Goal: Information Seeking & Learning: Get advice/opinions

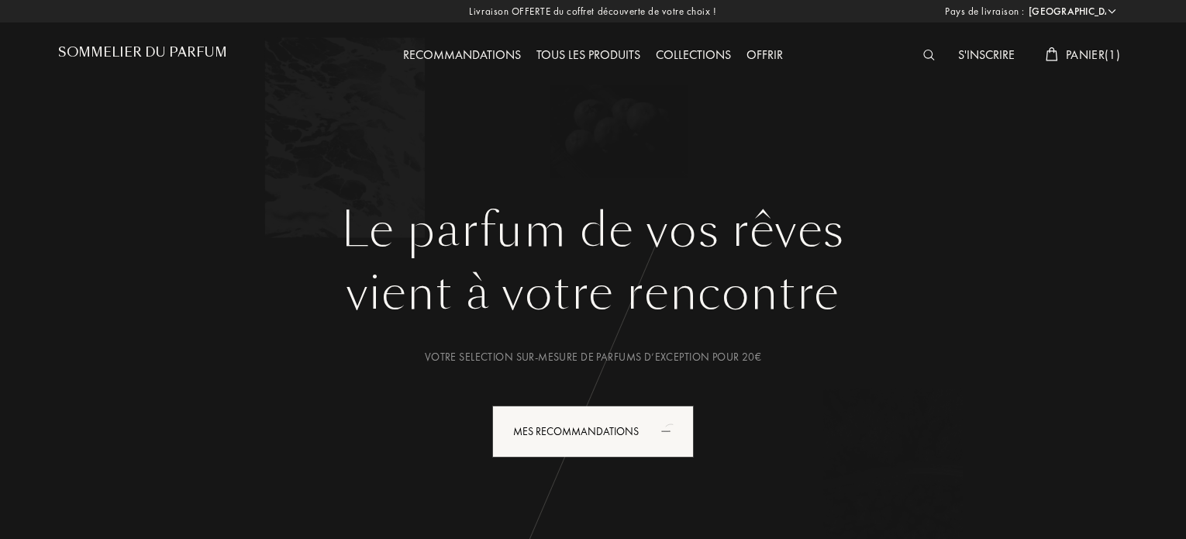
select select "FR"
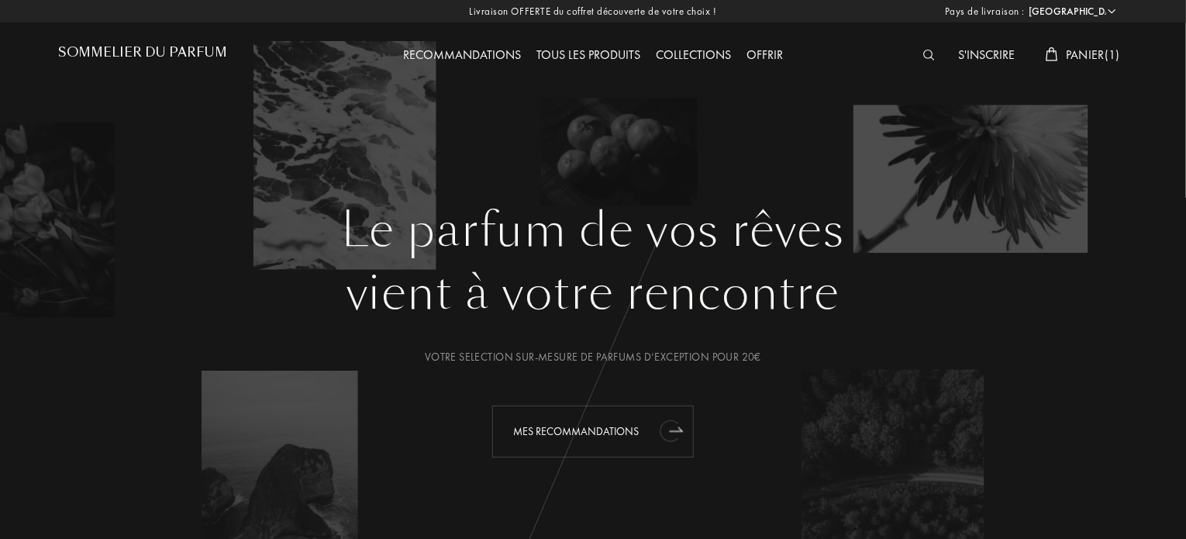
click at [595, 429] on div "Mes Recommandations" at bounding box center [593, 431] width 202 height 52
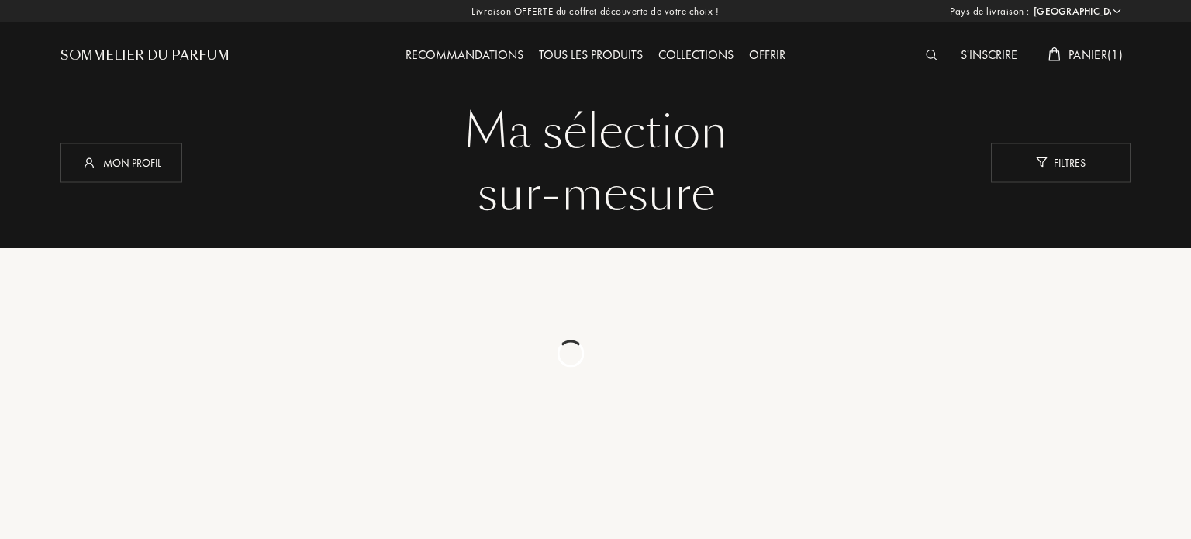
select select "FR"
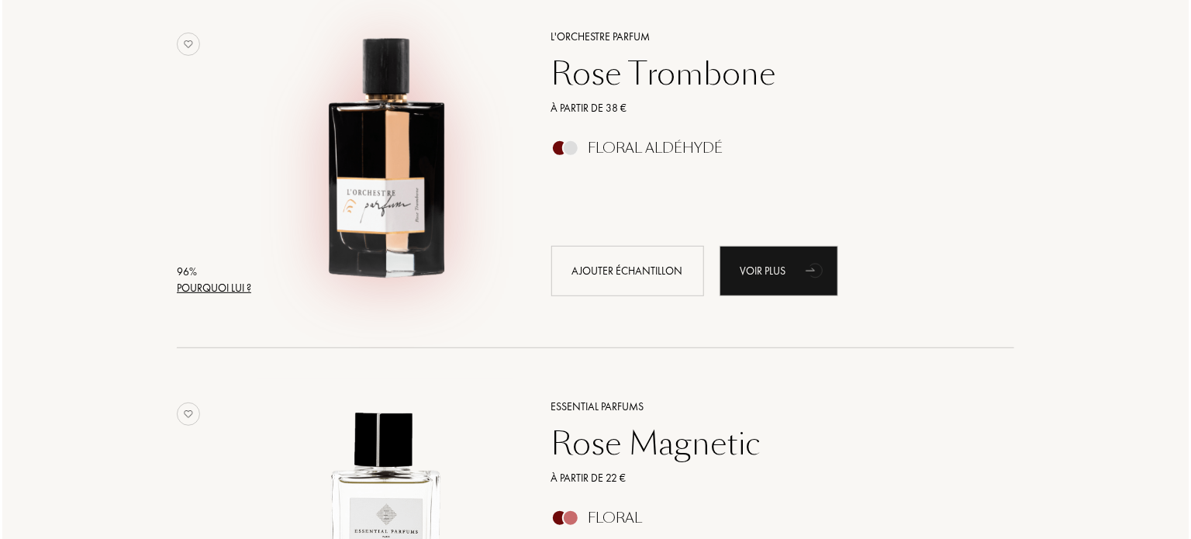
scroll to position [270, 0]
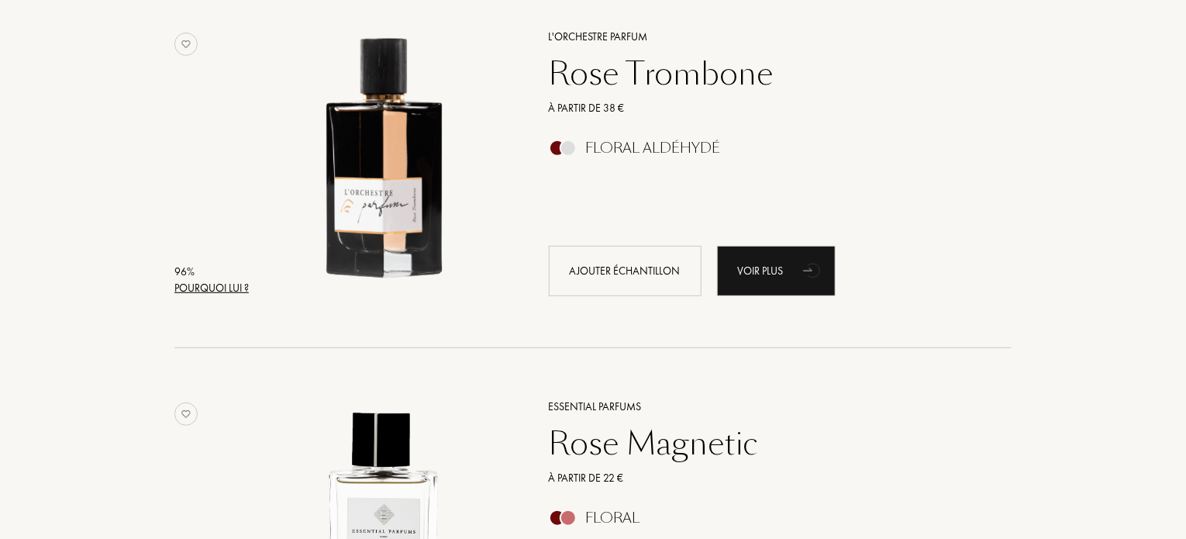
click at [223, 288] on div "Pourquoi lui ?" at bounding box center [211, 288] width 74 height 16
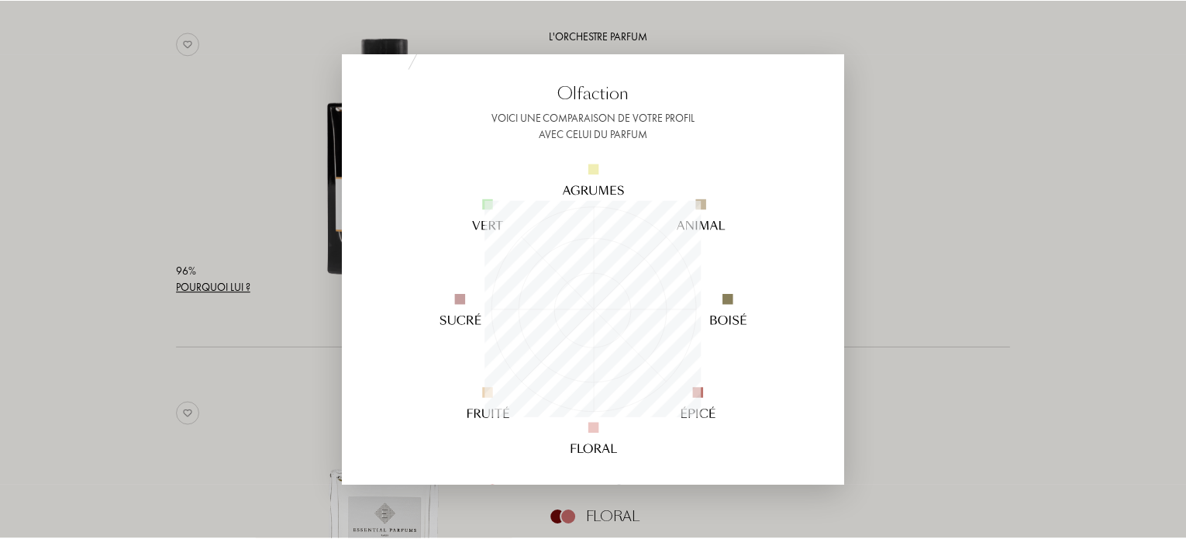
scroll to position [90, 0]
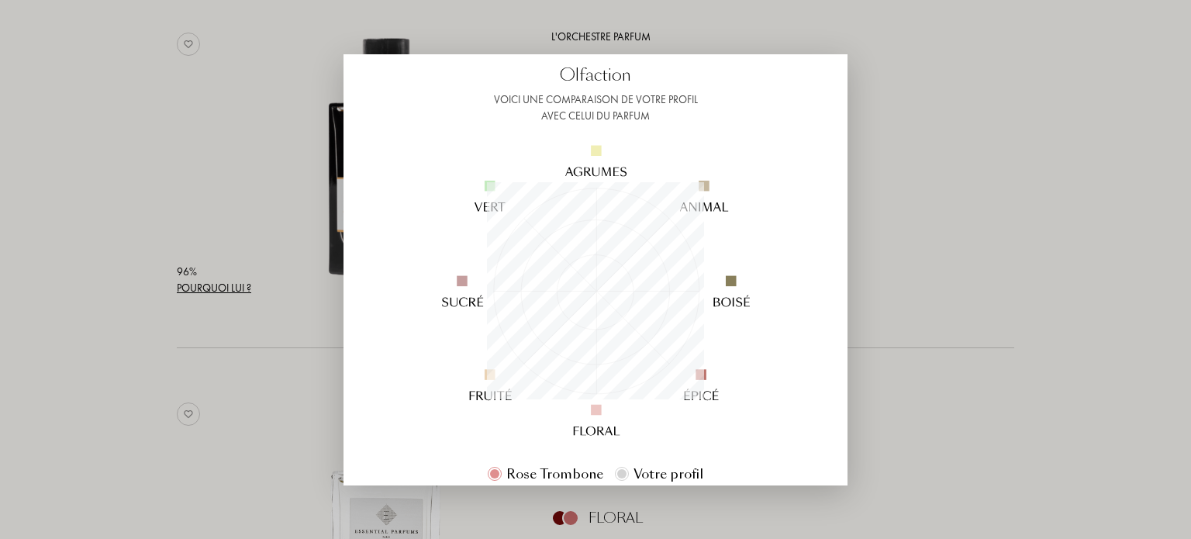
click at [975, 100] on div at bounding box center [595, 269] width 1191 height 539
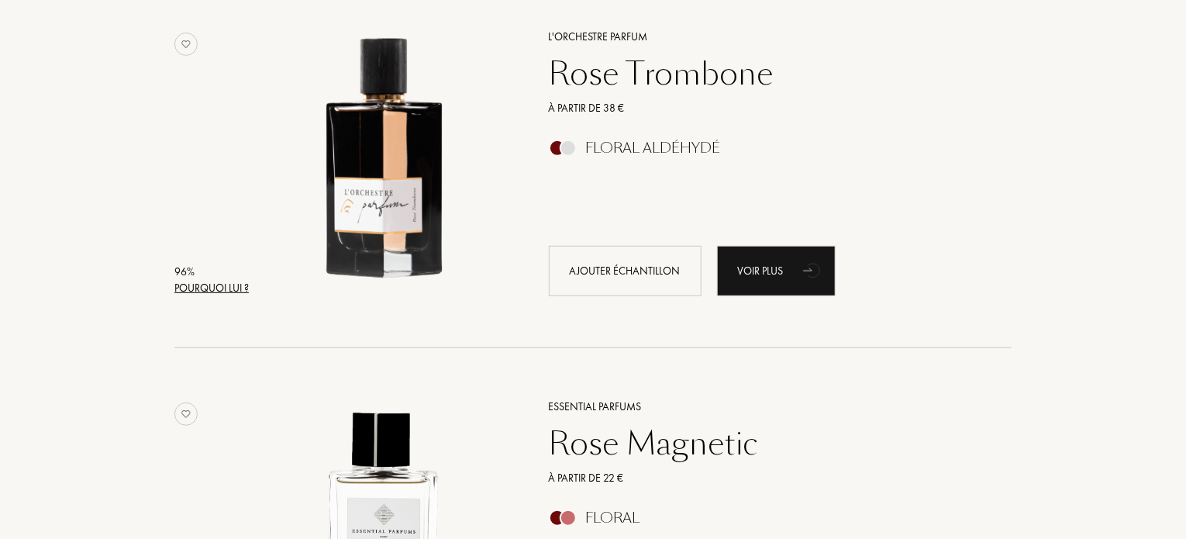
scroll to position [0, 0]
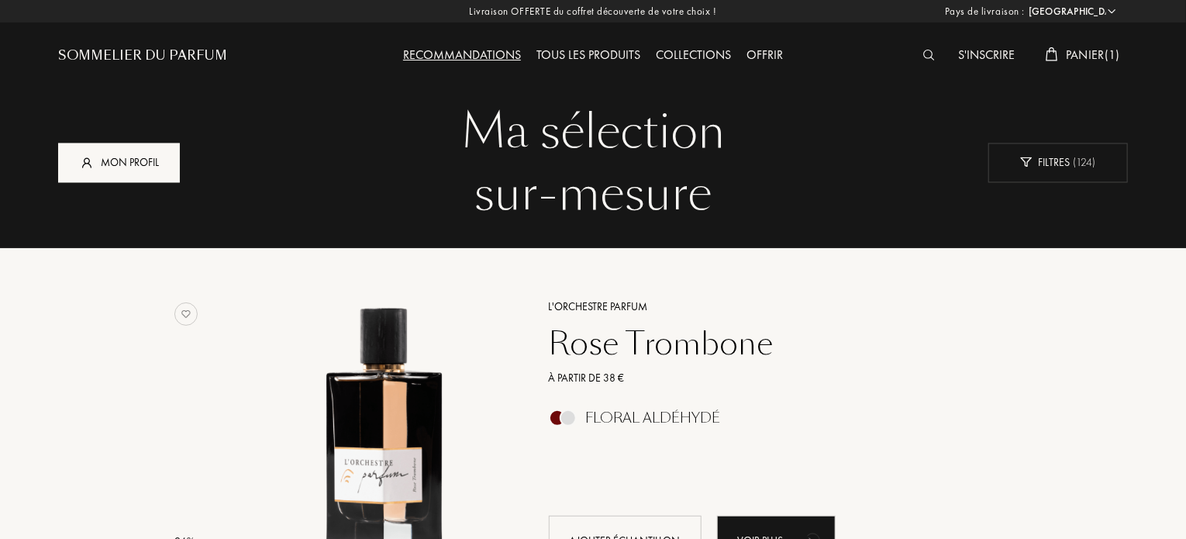
click at [145, 165] on div "Mon profil" at bounding box center [119, 163] width 122 height 40
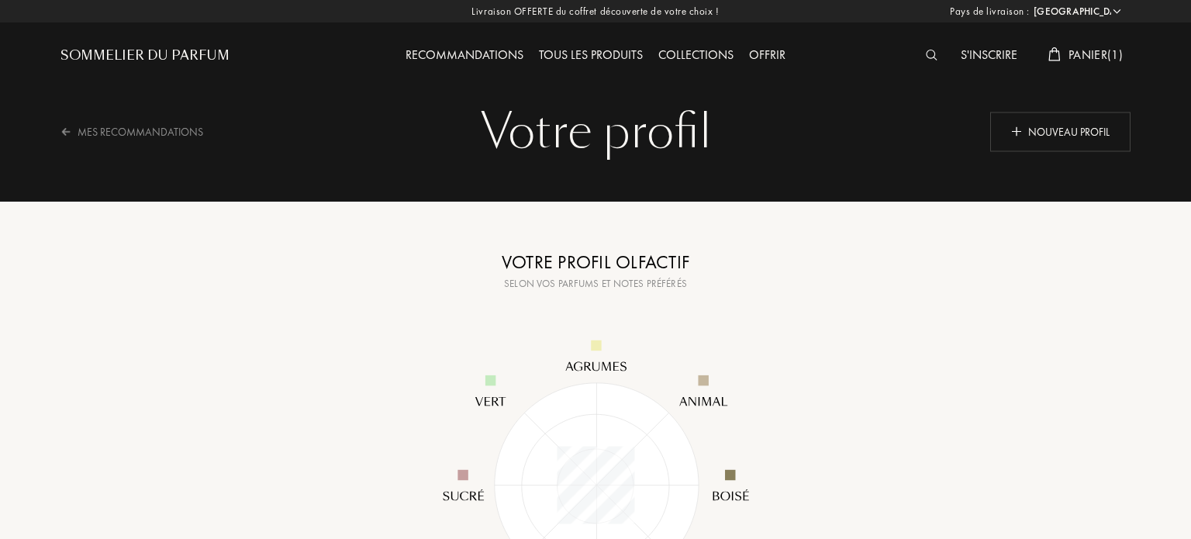
select select "FR"
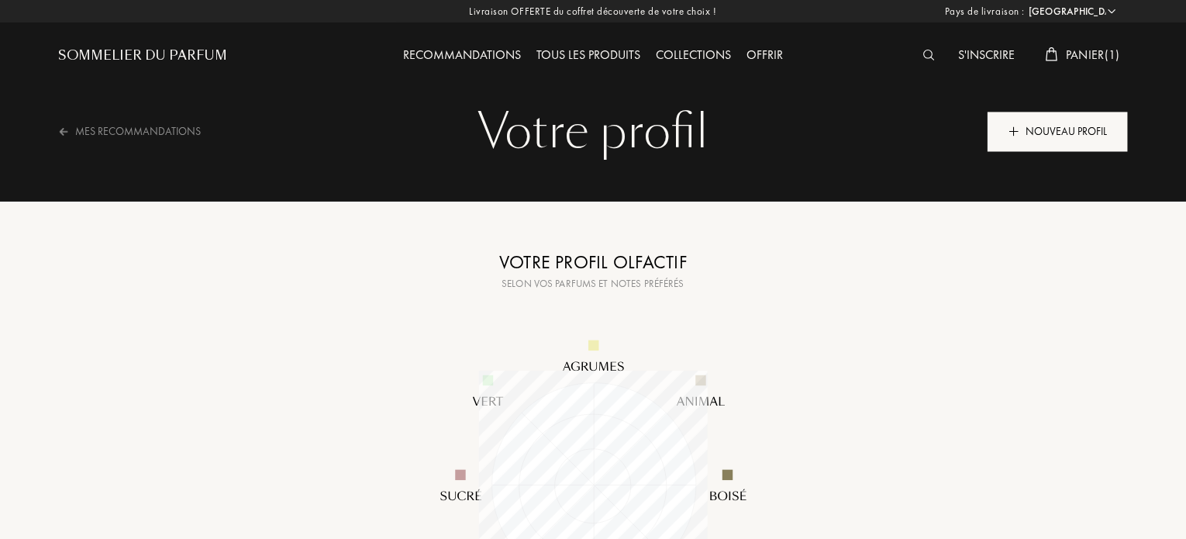
click at [1055, 129] on div "Nouveau profil" at bounding box center [1058, 132] width 140 height 40
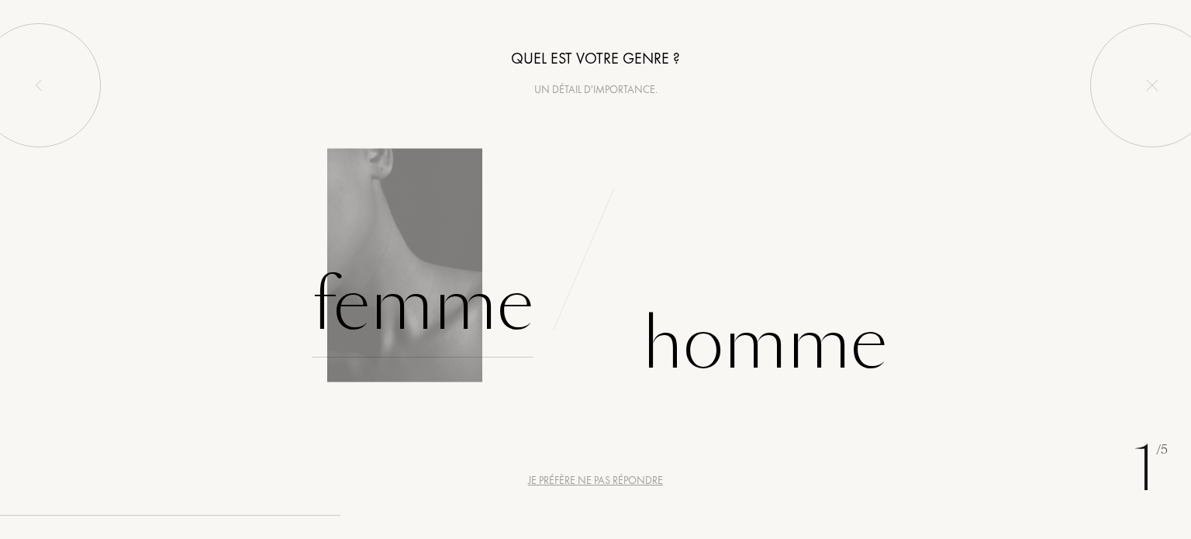
click at [416, 312] on div "Femme" at bounding box center [423, 305] width 222 height 105
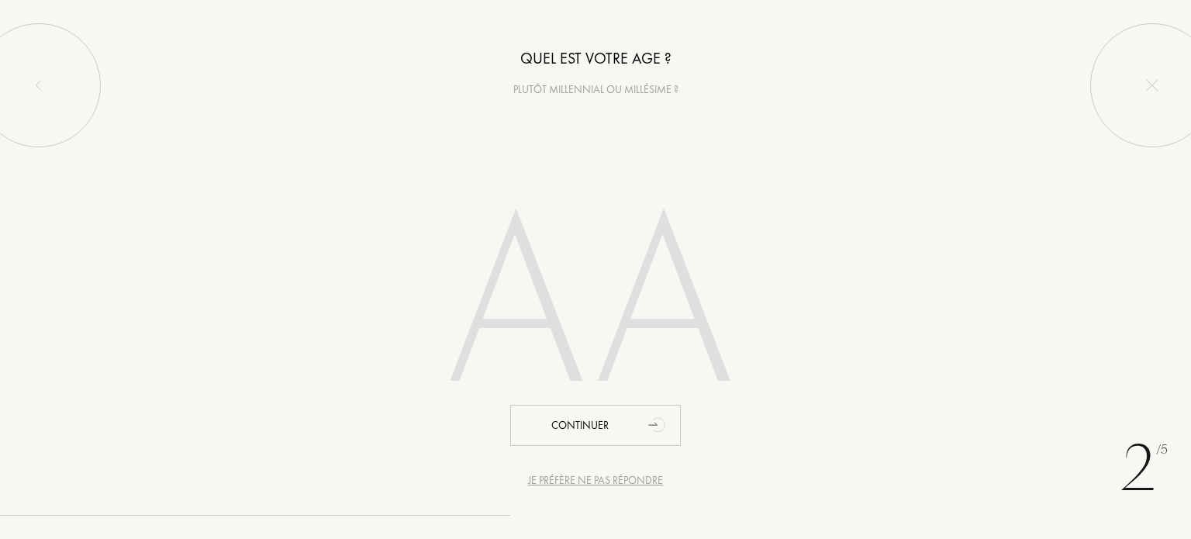
click at [506, 347] on input "number" at bounding box center [595, 309] width 442 height 314
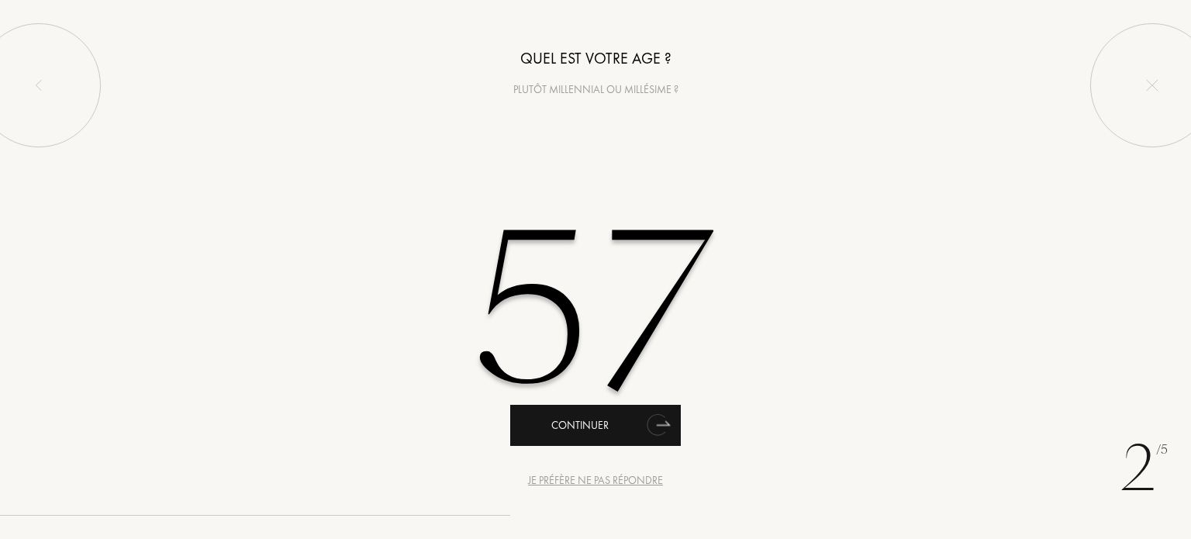
type input "57"
click at [595, 427] on div "Continuer" at bounding box center [595, 425] width 171 height 41
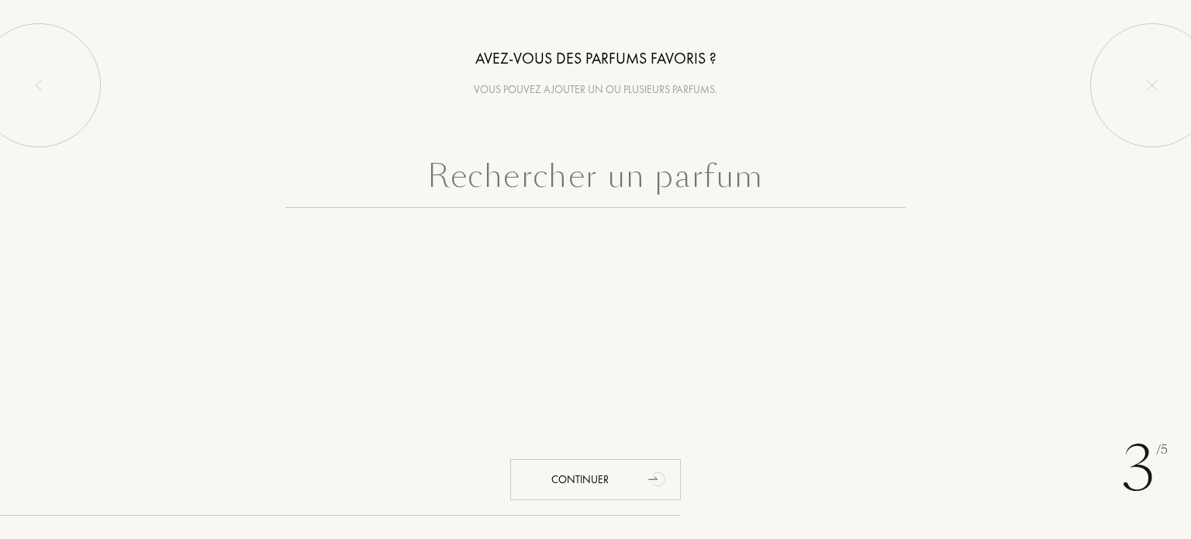
click at [582, 170] on input "text" at bounding box center [595, 180] width 620 height 56
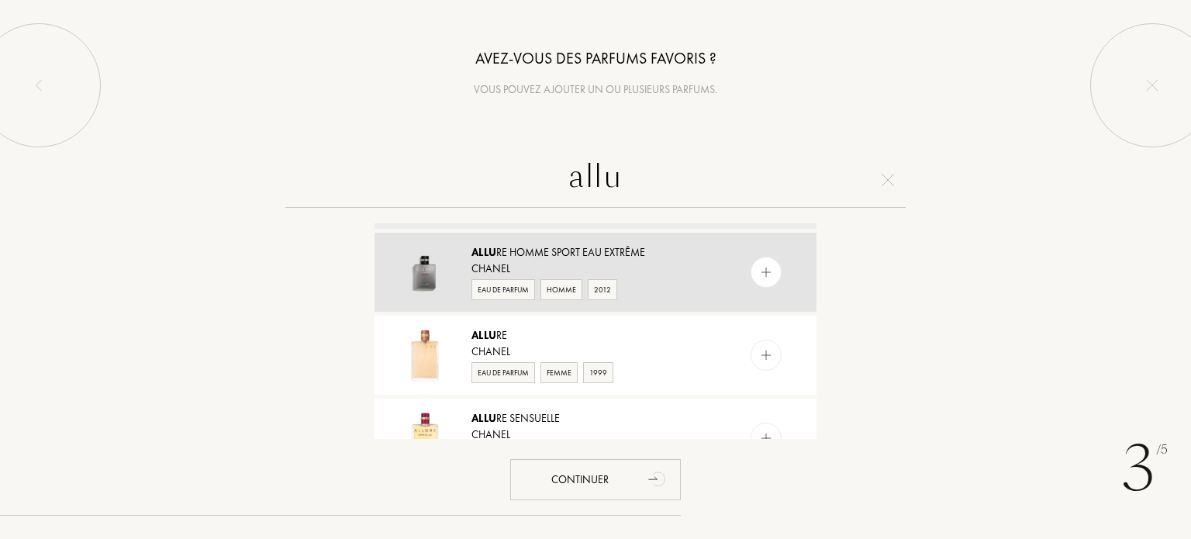
scroll to position [84, 0]
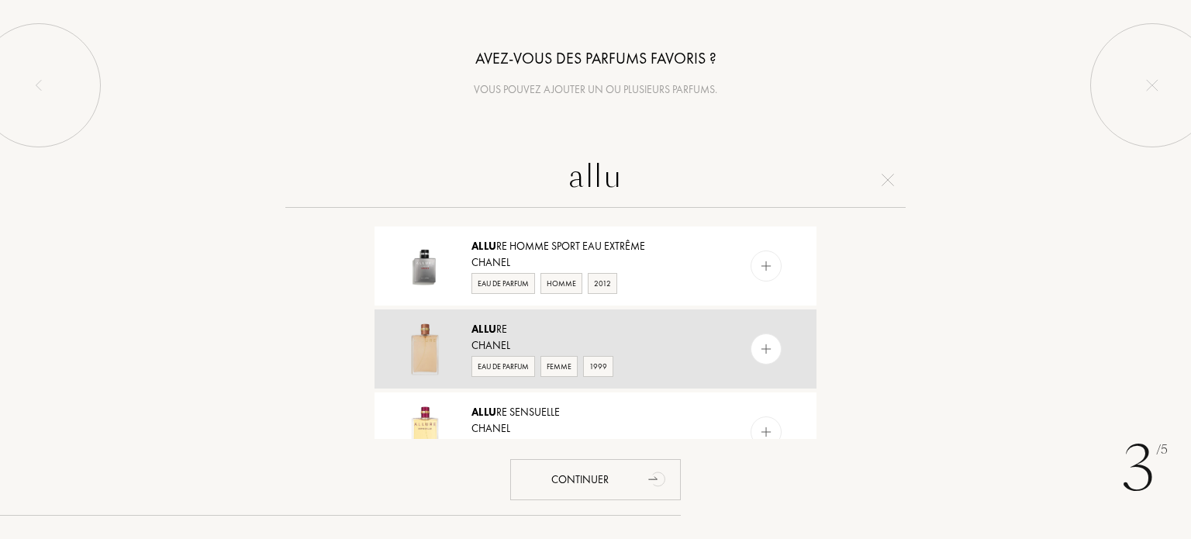
type input "allu"
click at [504, 364] on div "Eau de Parfum" at bounding box center [503, 366] width 64 height 21
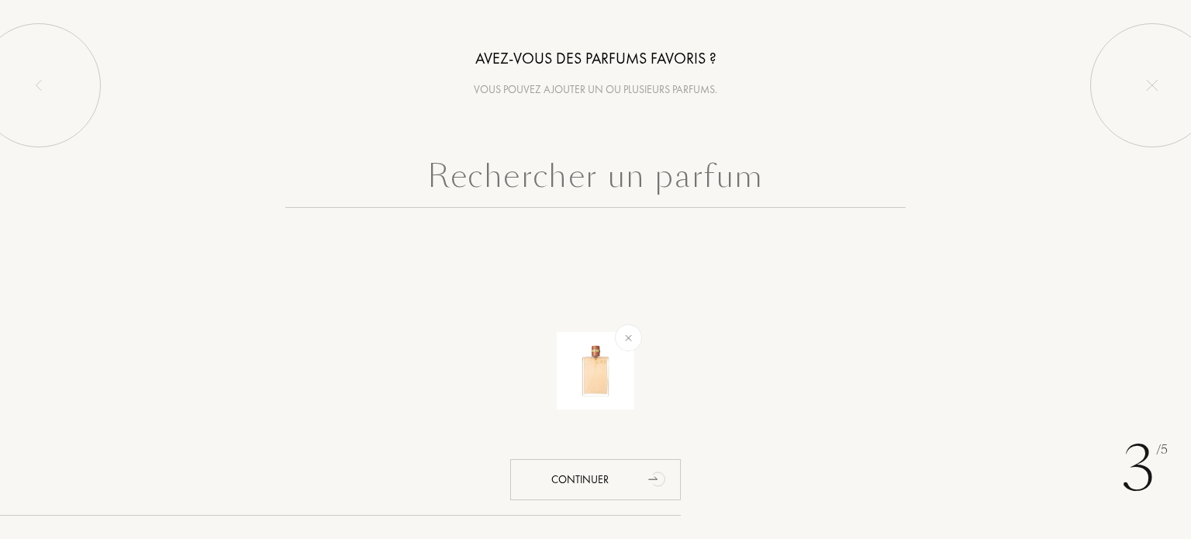
scroll to position [0, 0]
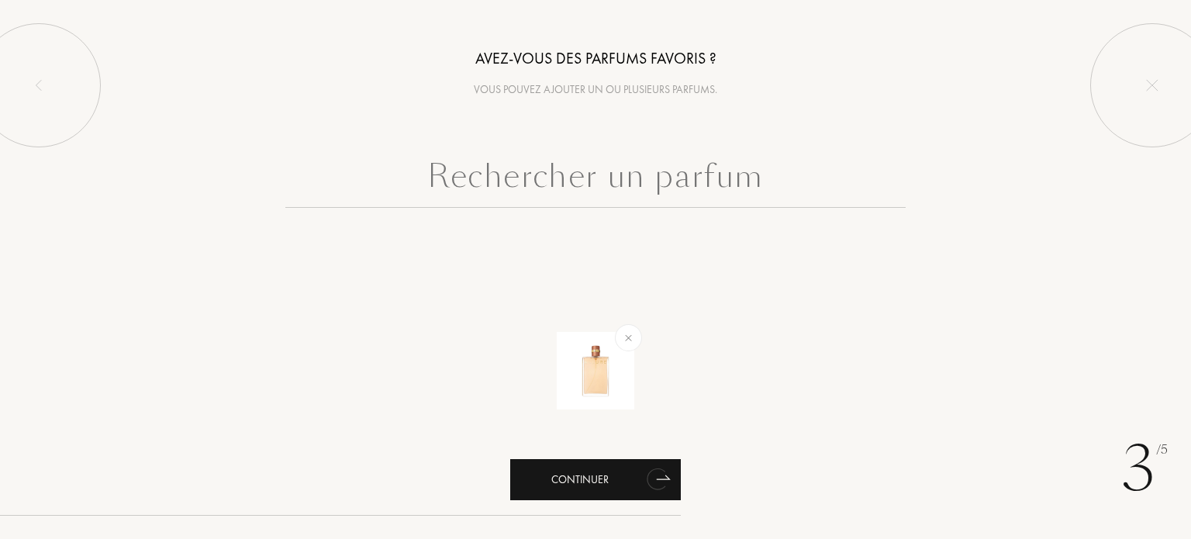
click at [593, 486] on div "Continuer" at bounding box center [595, 479] width 171 height 41
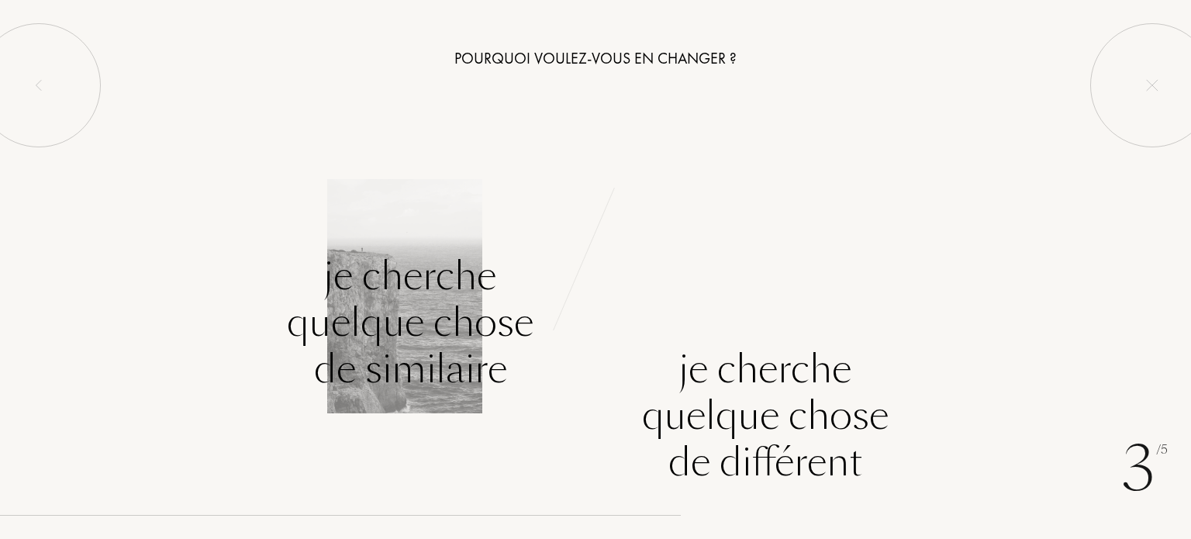
click at [425, 324] on div "Je cherche quelque chose de similaire" at bounding box center [410, 323] width 247 height 140
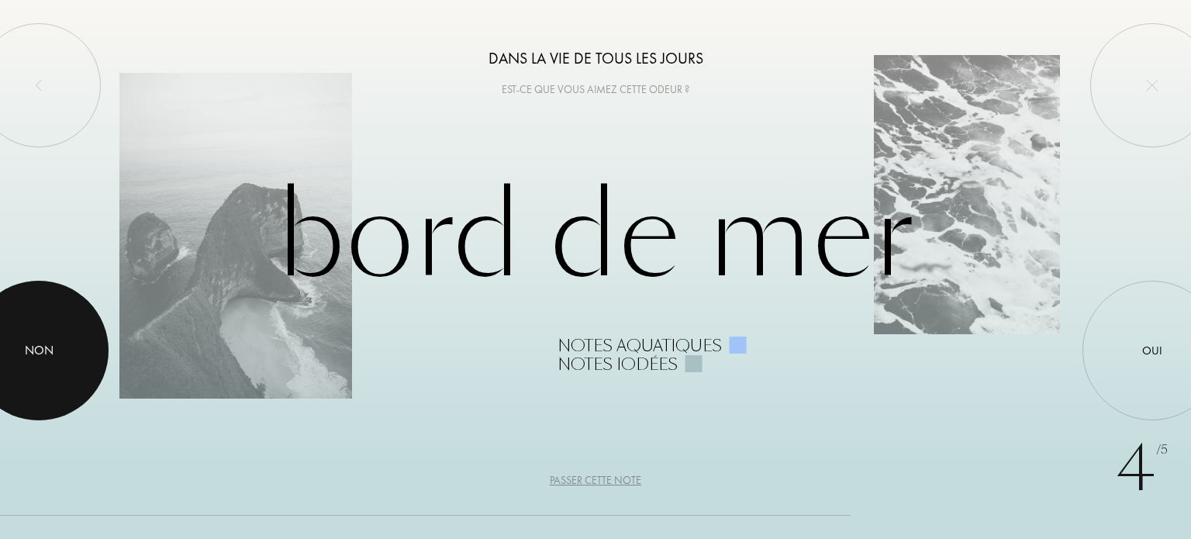
click at [65, 352] on div at bounding box center [39, 351] width 140 height 140
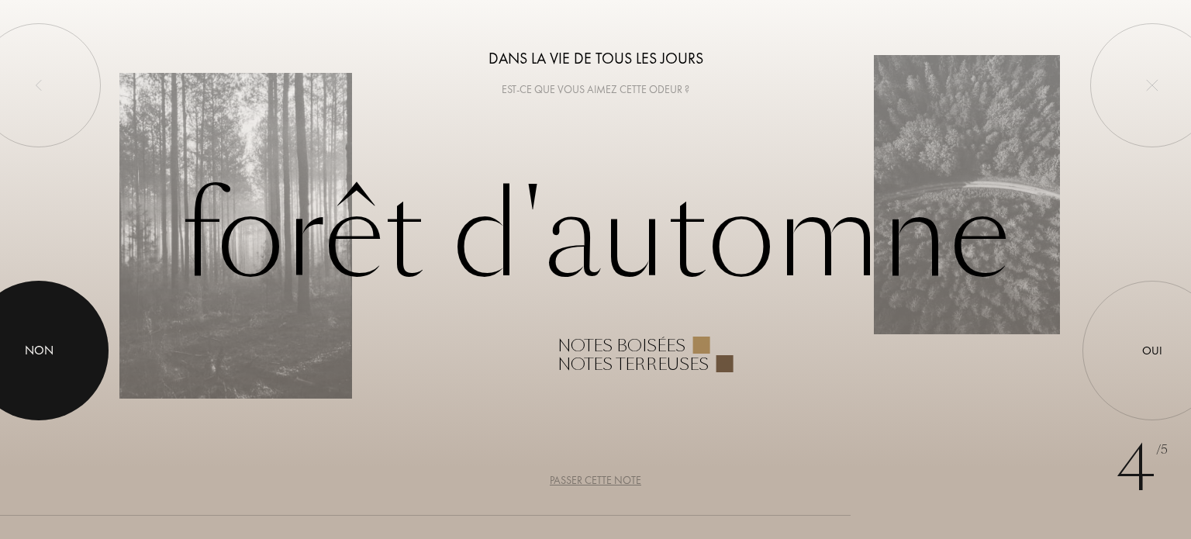
click at [65, 352] on div at bounding box center [39, 351] width 140 height 140
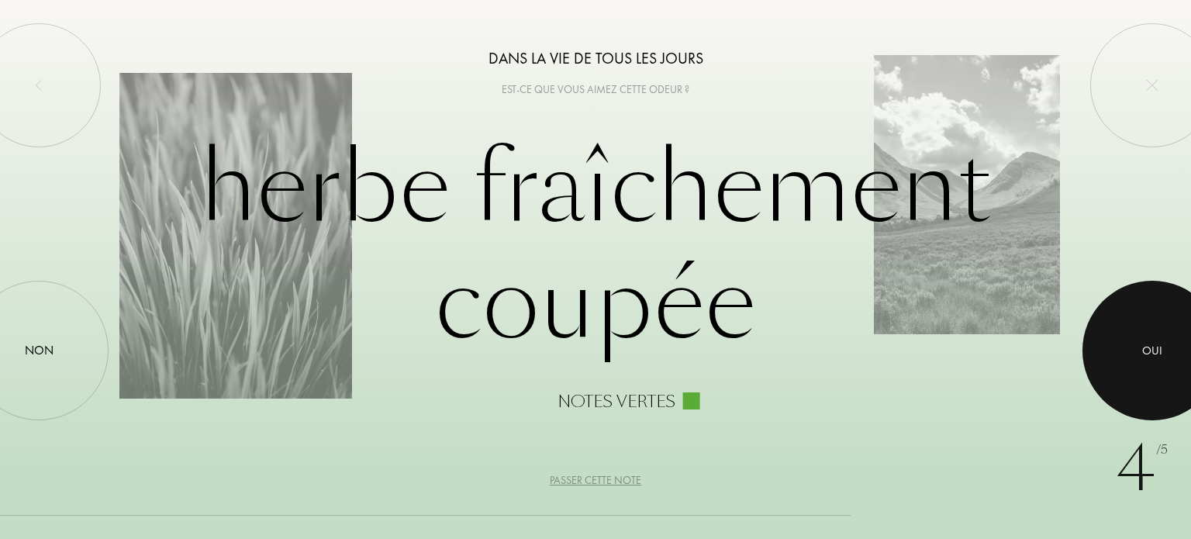
click at [1152, 353] on div "Oui" at bounding box center [1152, 351] width 20 height 18
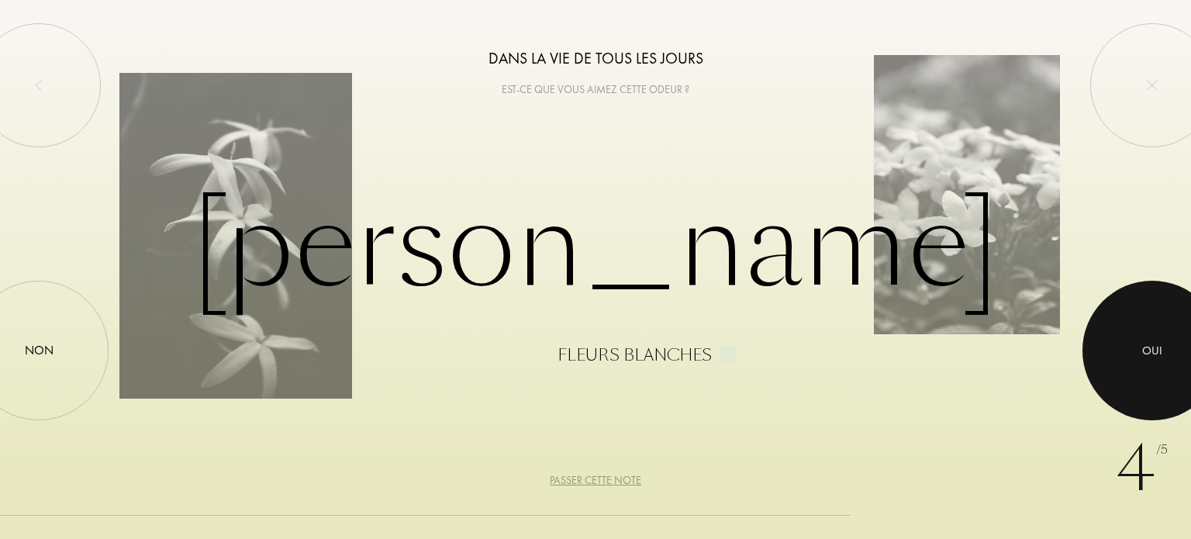
click at [1152, 353] on div "Oui" at bounding box center [1152, 351] width 20 height 18
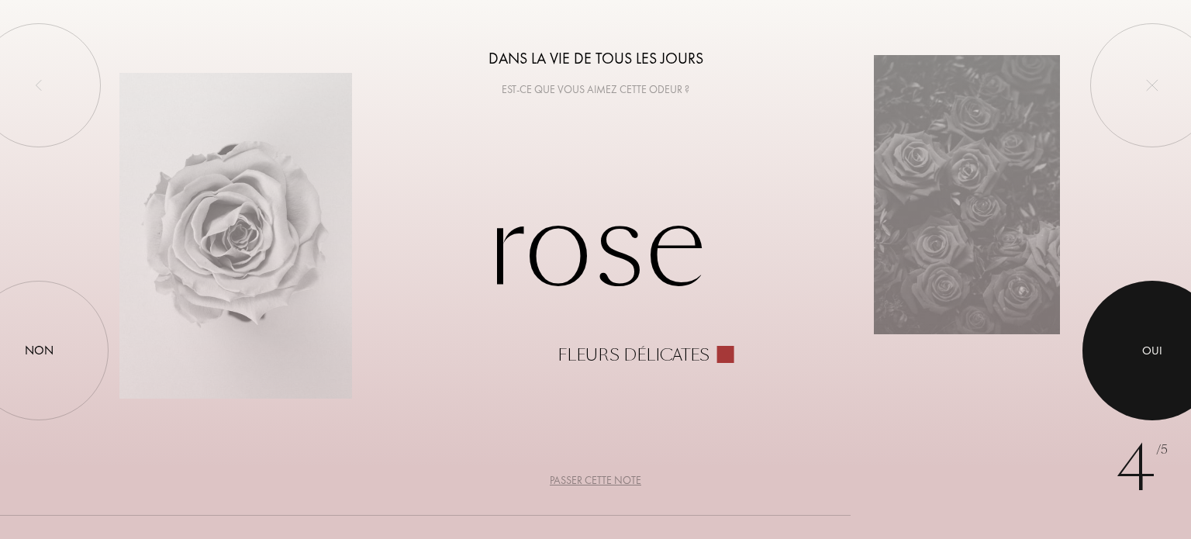
click at [1152, 353] on div "Oui" at bounding box center [1152, 351] width 20 height 18
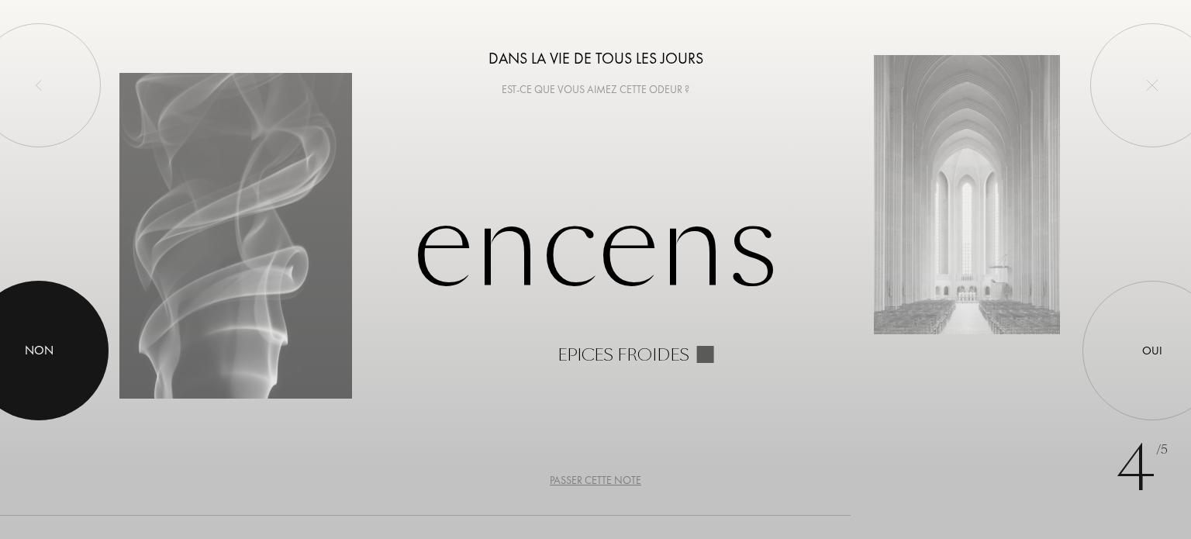
click at [51, 341] on div "Non" at bounding box center [39, 350] width 29 height 19
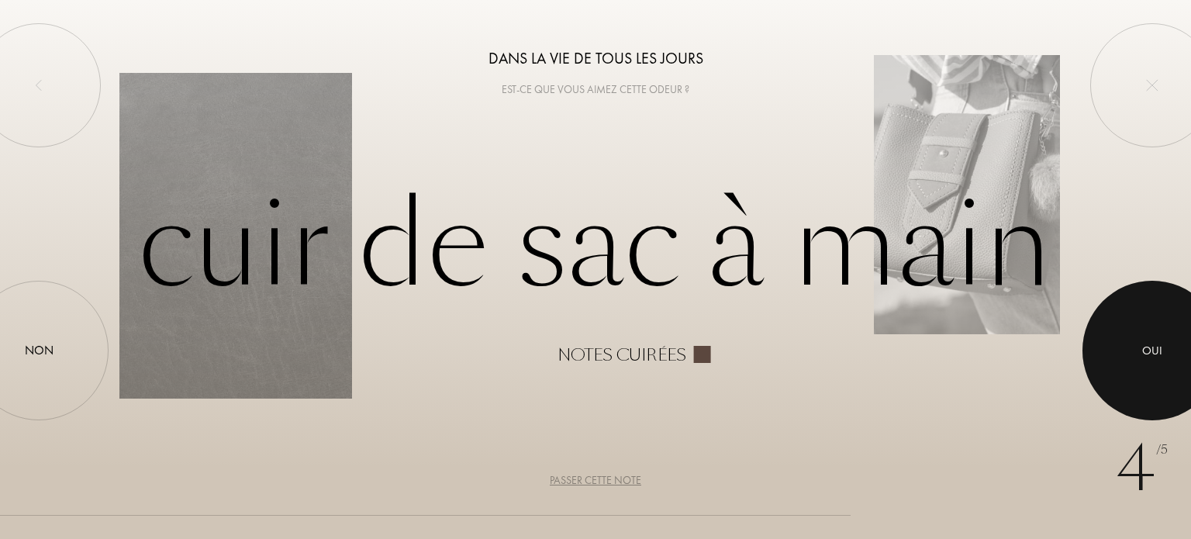
click at [1151, 356] on div "Oui" at bounding box center [1152, 351] width 20 height 18
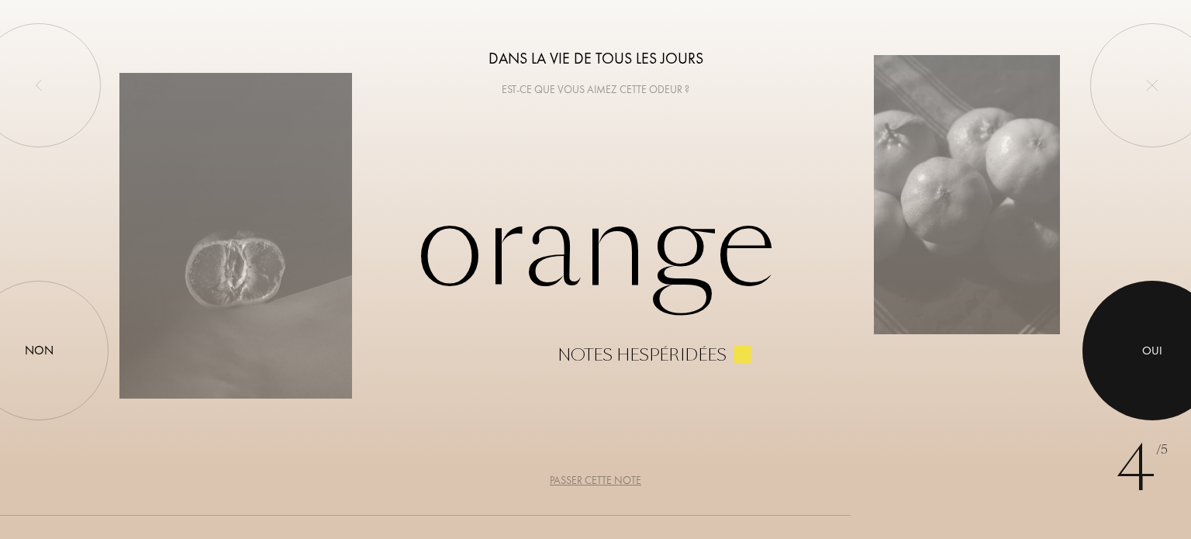
click at [1151, 356] on div "Oui" at bounding box center [1152, 351] width 20 height 18
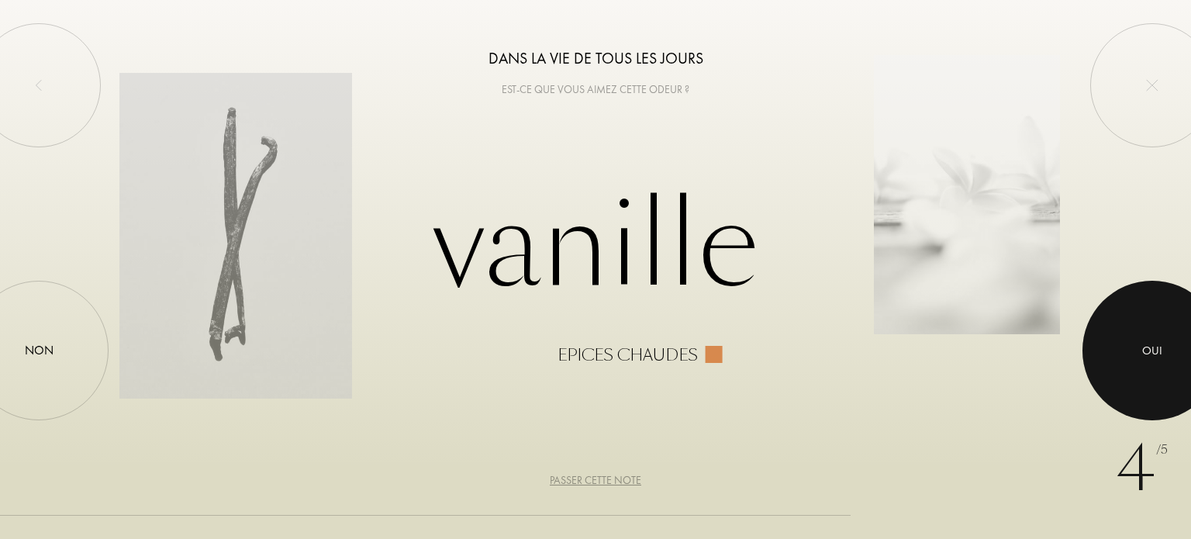
click at [1151, 356] on div "Oui" at bounding box center [1152, 351] width 20 height 18
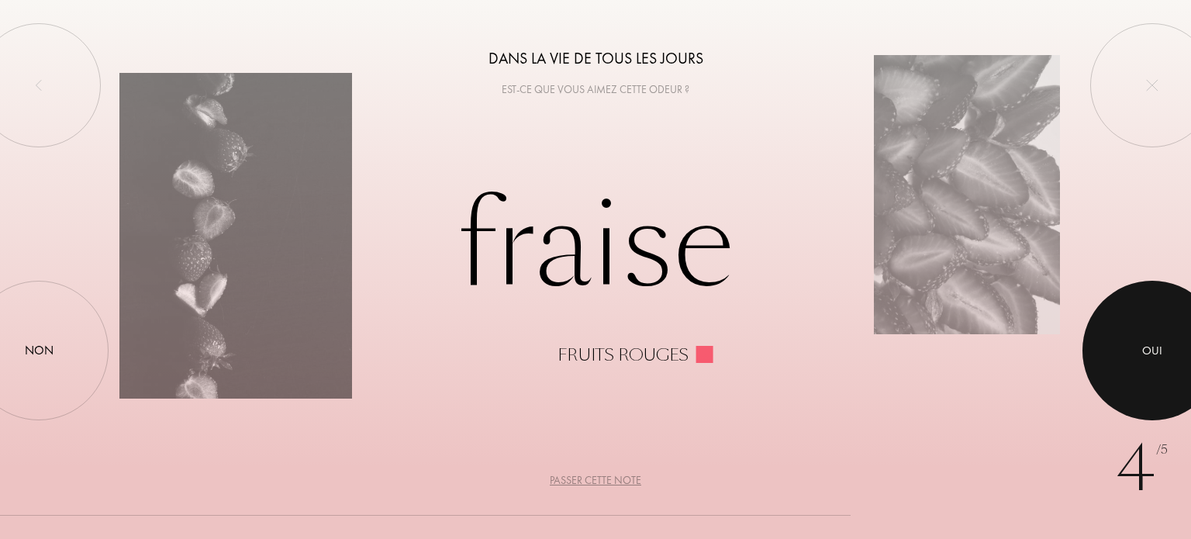
click at [1151, 356] on div "Oui" at bounding box center [1152, 351] width 20 height 18
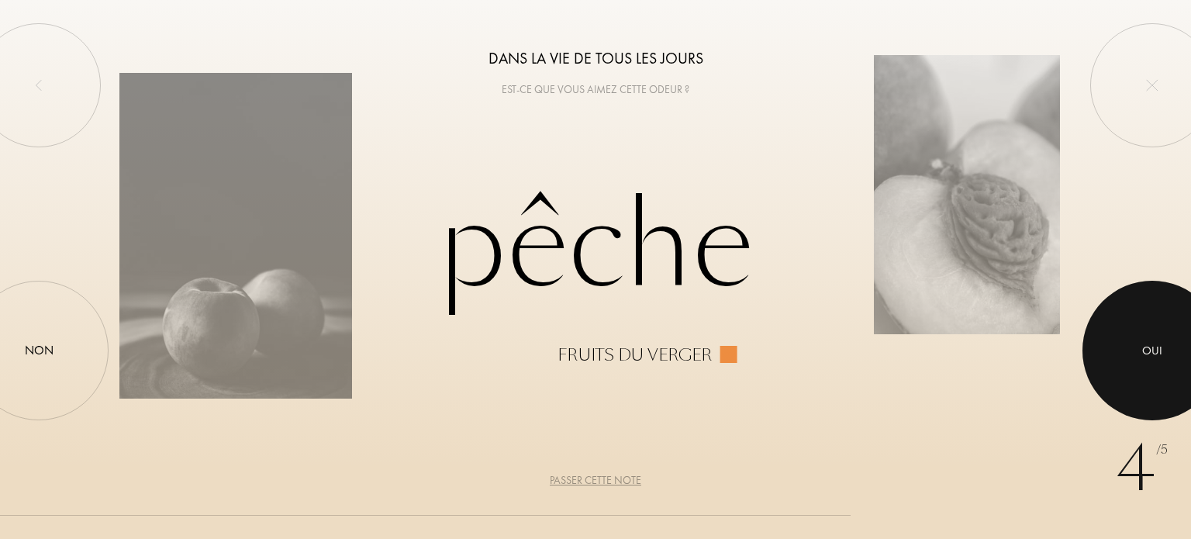
click at [1151, 356] on div "Oui" at bounding box center [1152, 351] width 20 height 18
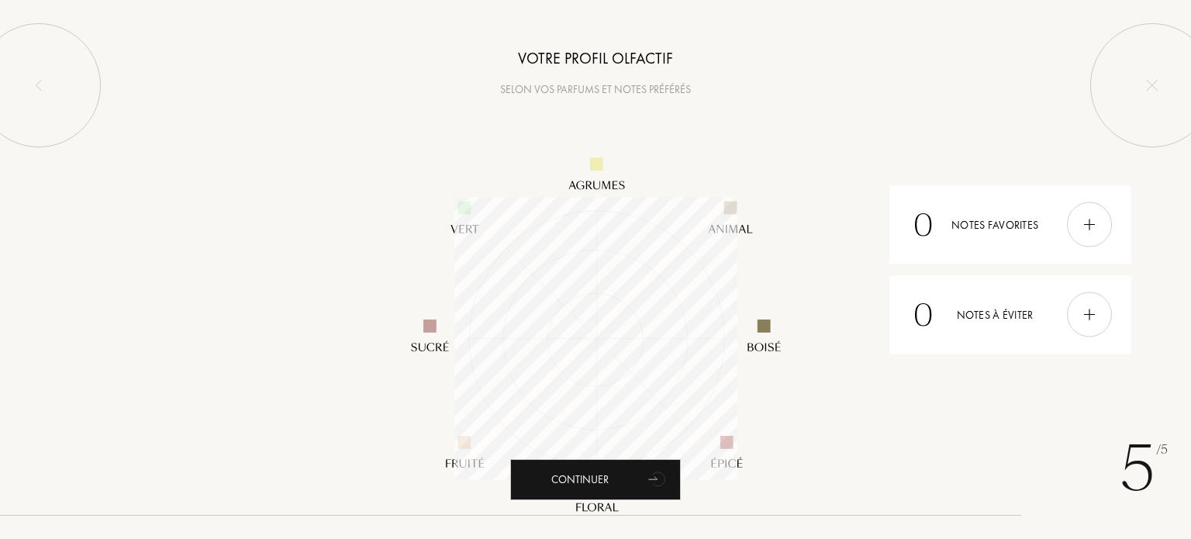
scroll to position [283, 283]
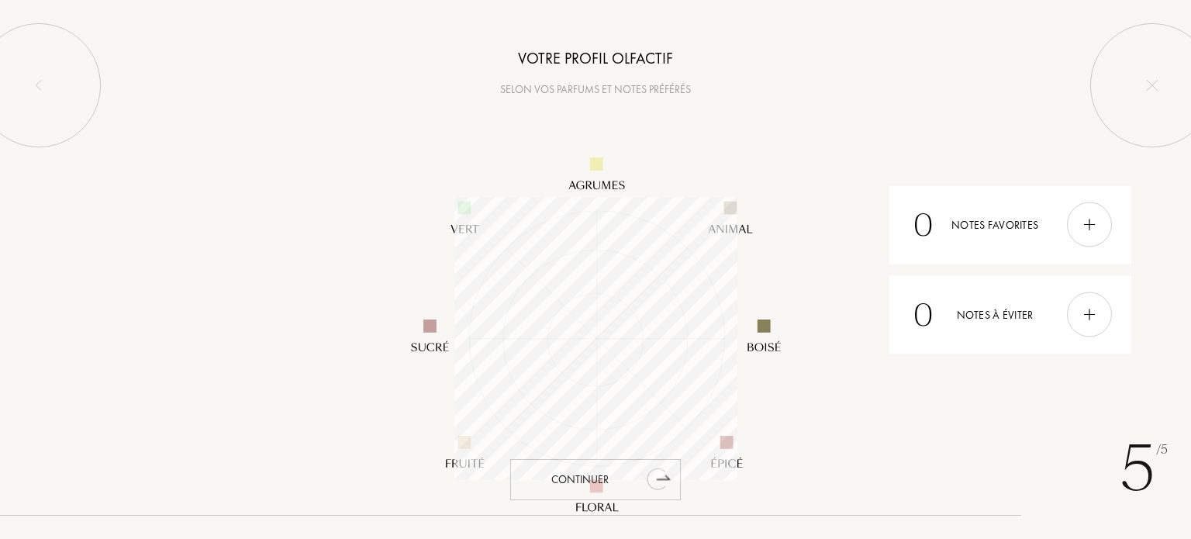
click at [656, 478] on icon "animation" at bounding box center [656, 479] width 19 height 22
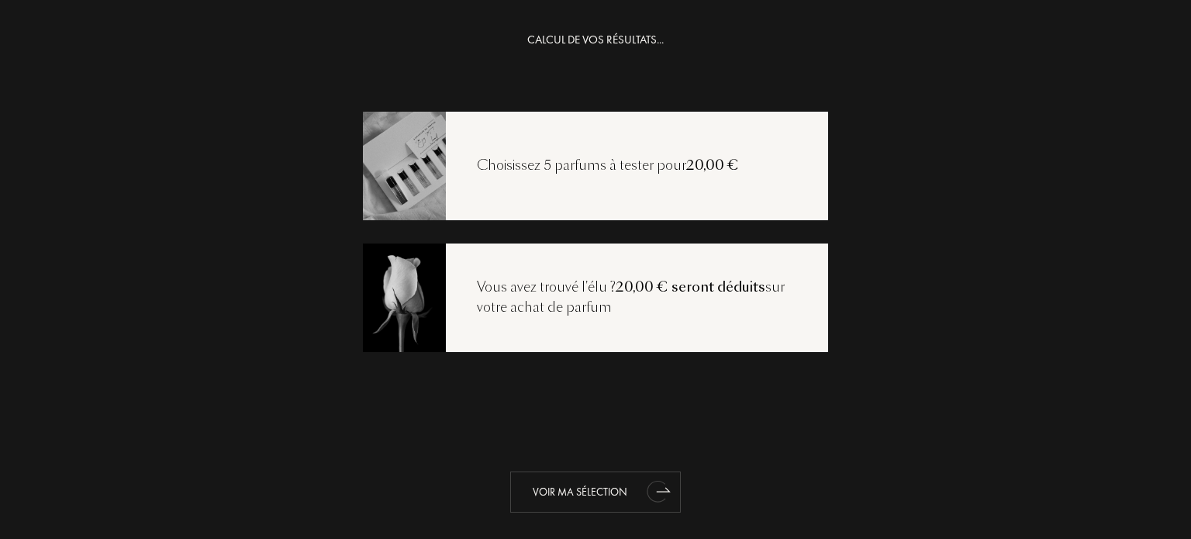
click at [599, 495] on div "Voir ma sélection" at bounding box center [595, 491] width 171 height 41
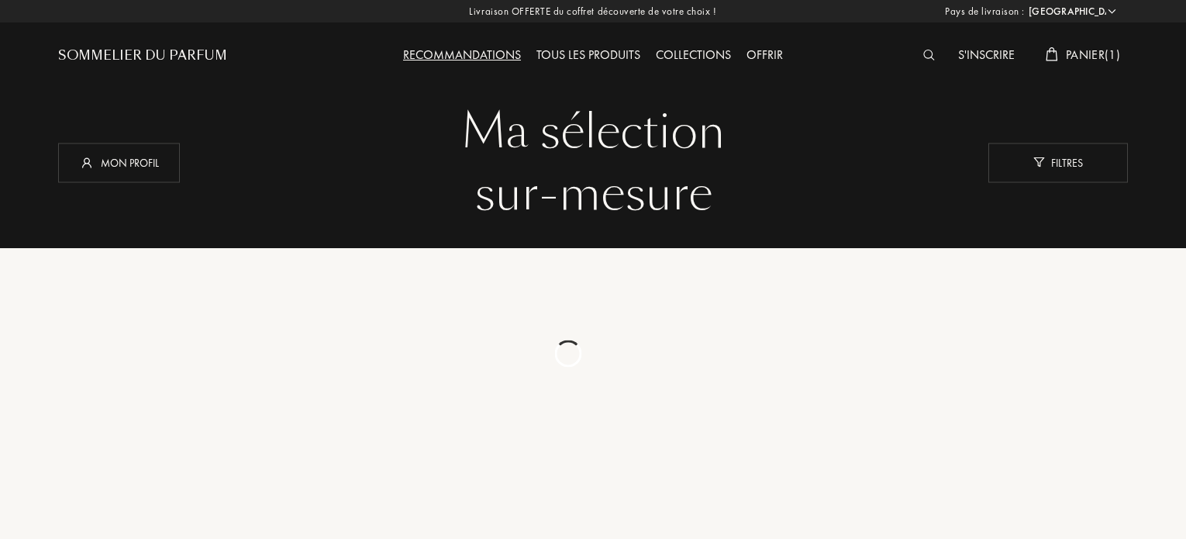
select select "FR"
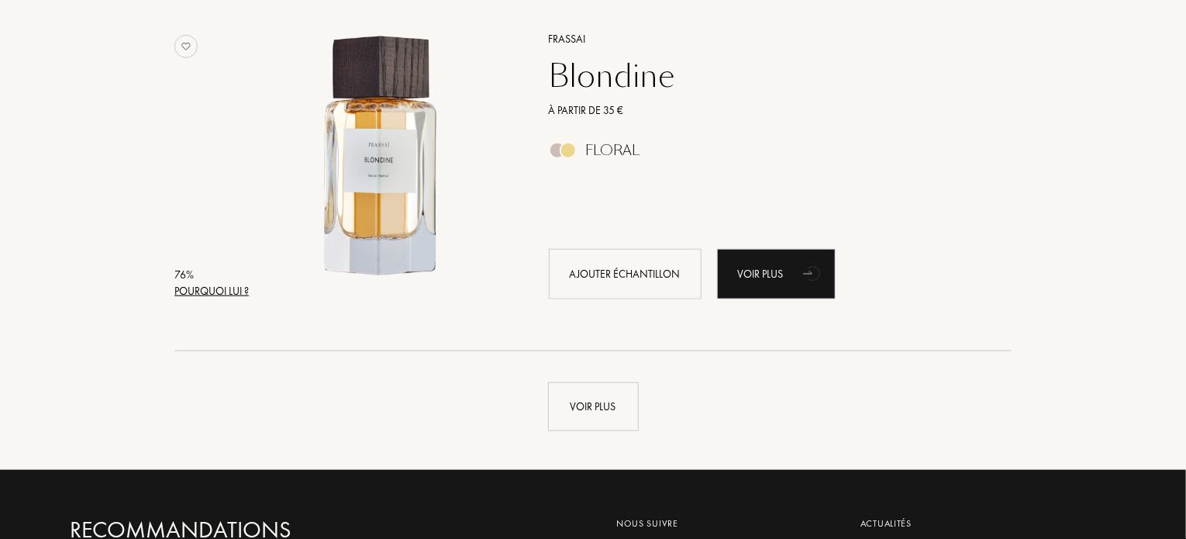
scroll to position [3594, 0]
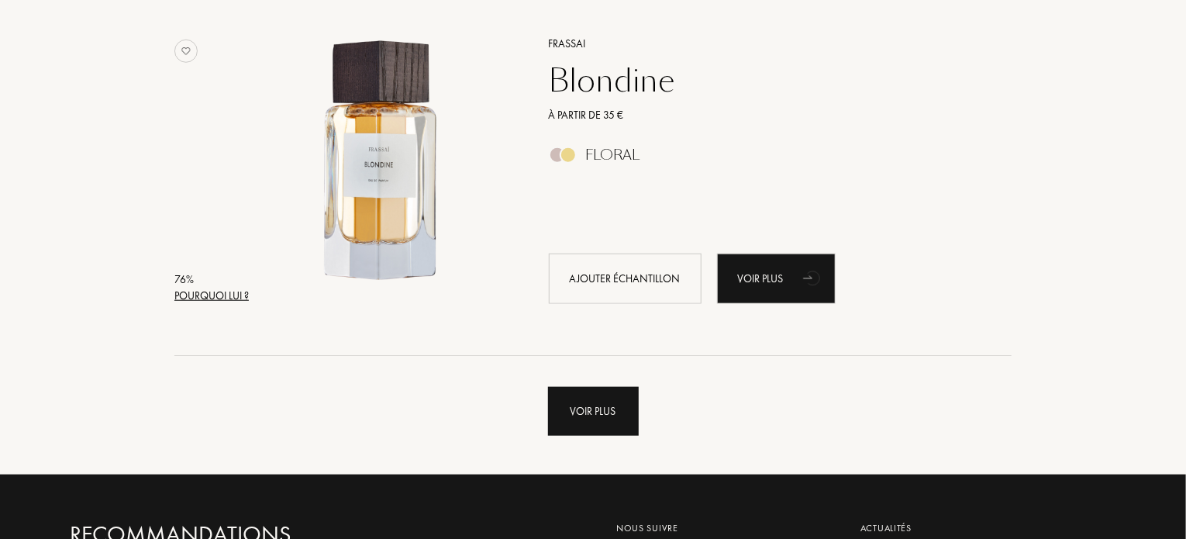
click at [605, 423] on div "Voir plus" at bounding box center [593, 411] width 91 height 49
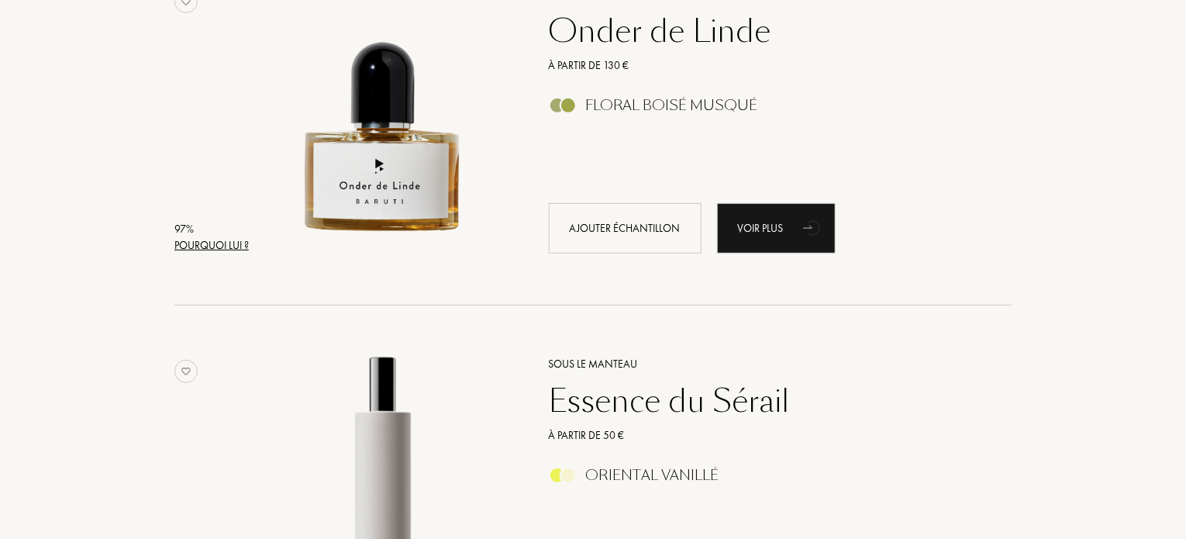
scroll to position [0, 0]
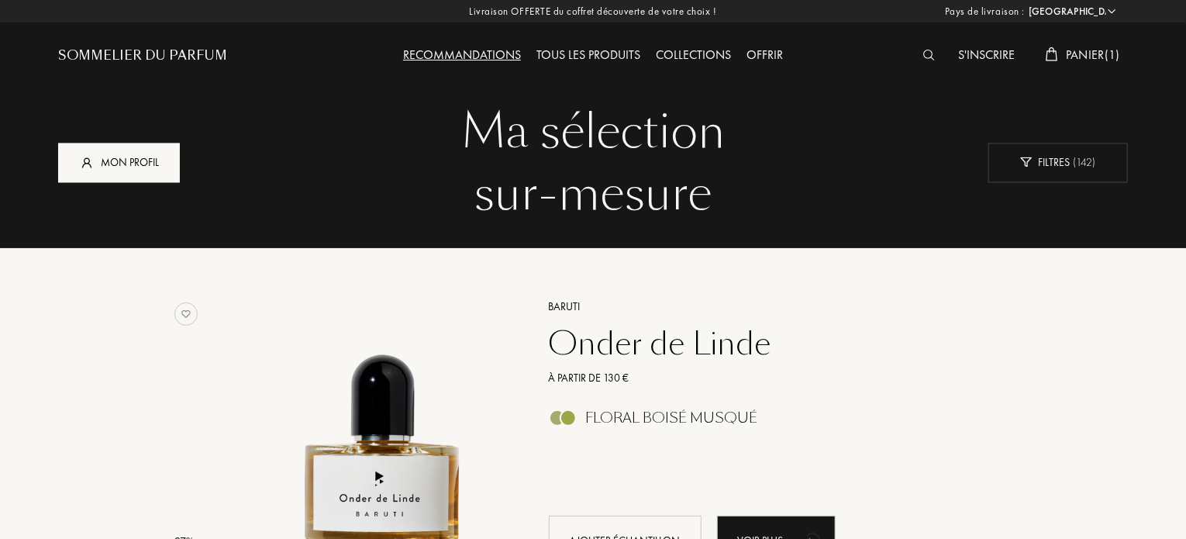
click at [121, 170] on div "Mon profil" at bounding box center [119, 163] width 122 height 40
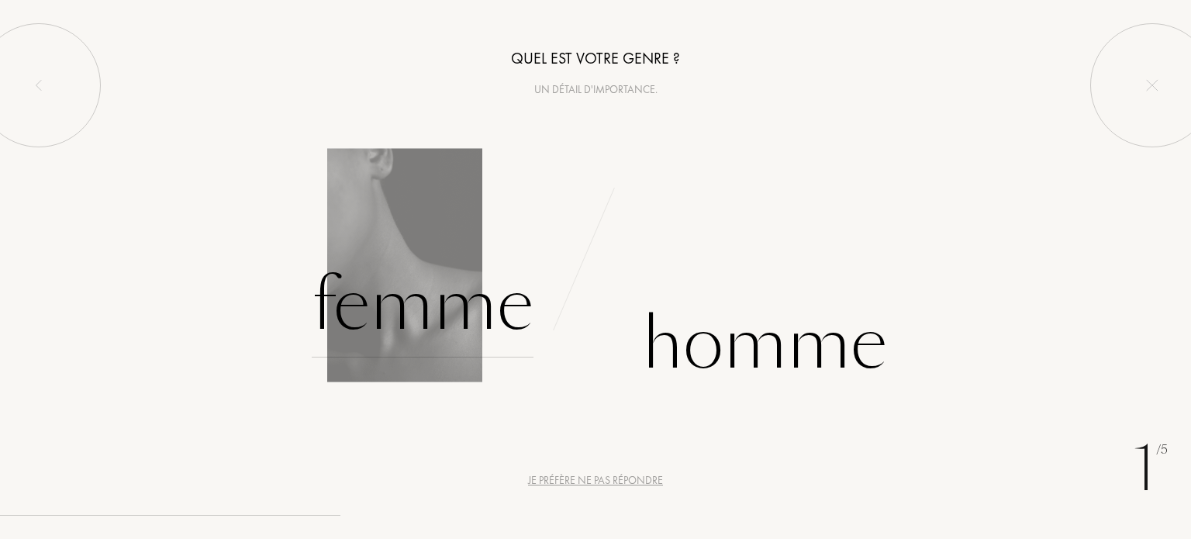
click at [447, 327] on div "Femme" at bounding box center [423, 305] width 222 height 105
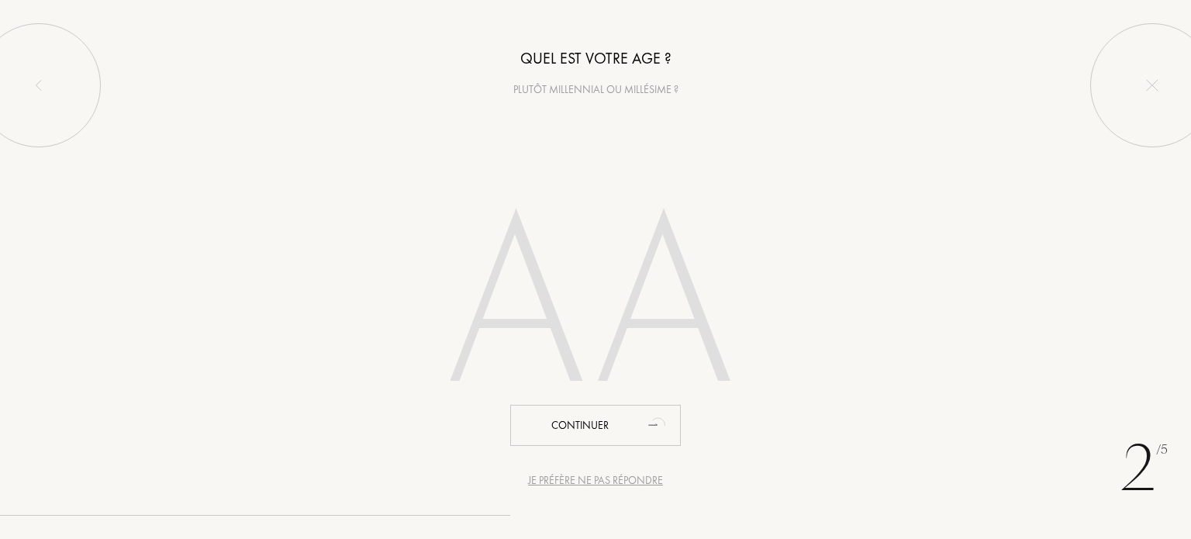
click at [603, 345] on input "number" at bounding box center [595, 309] width 442 height 314
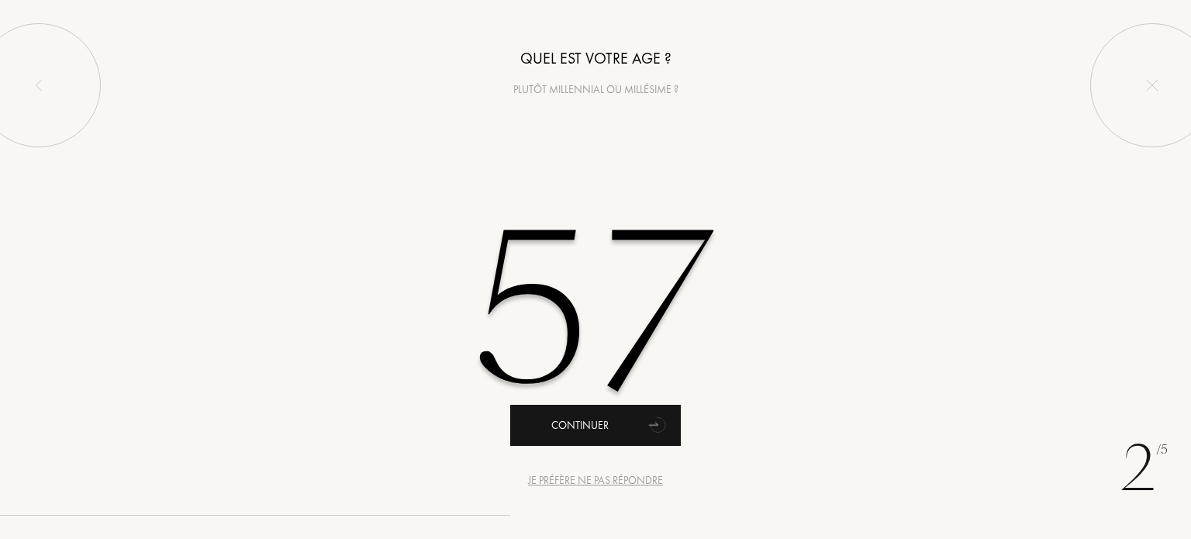
type input "57"
click at [582, 431] on div "Continuer" at bounding box center [595, 425] width 171 height 41
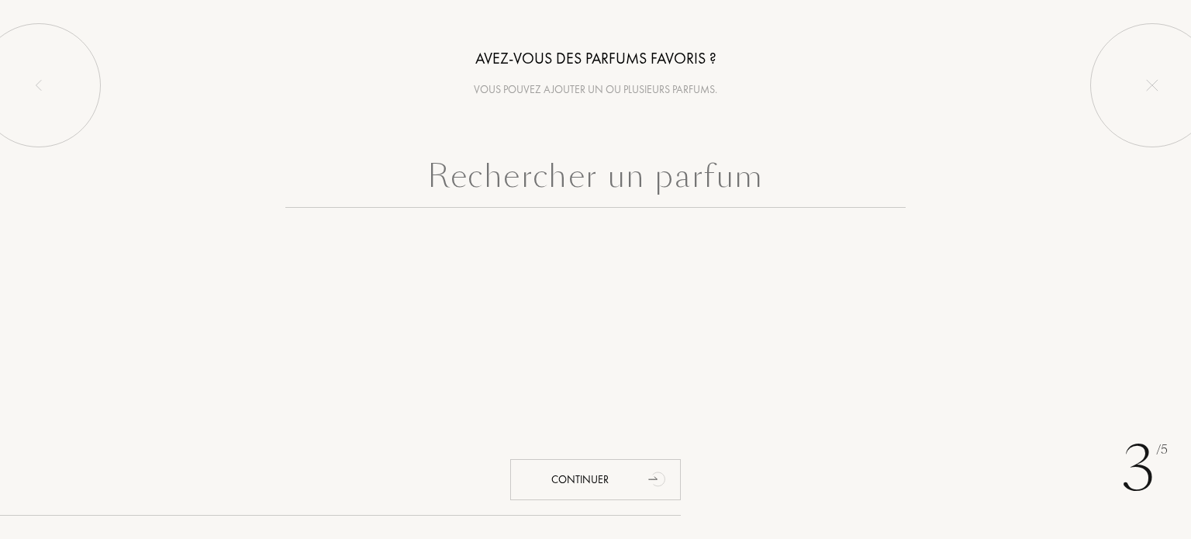
click at [603, 176] on input "text" at bounding box center [595, 180] width 620 height 56
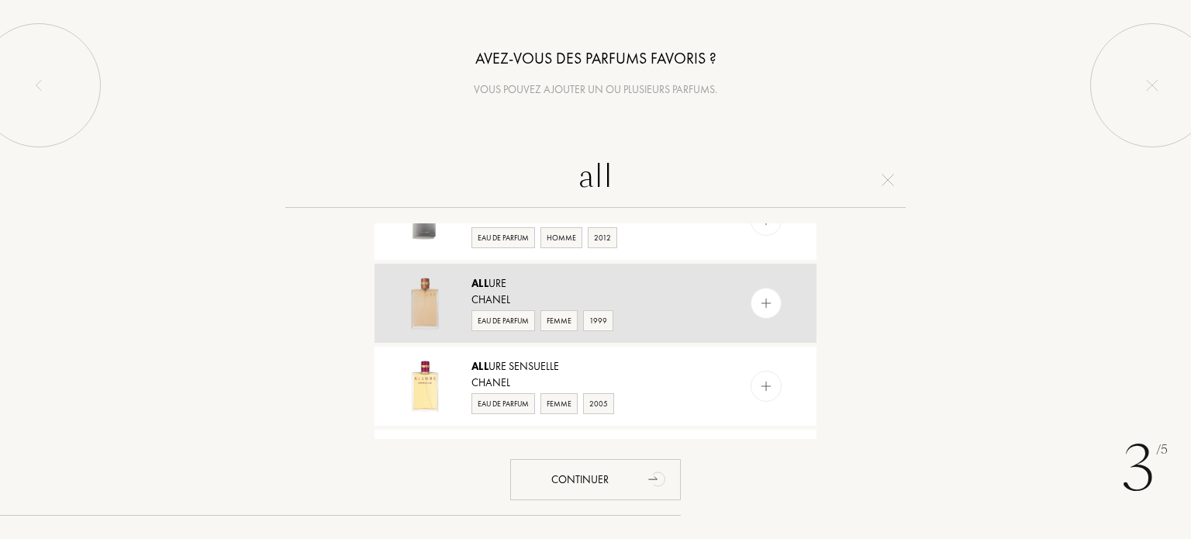
scroll to position [130, 0]
type input "all"
click at [515, 319] on div "Eau de Parfum" at bounding box center [503, 319] width 64 height 21
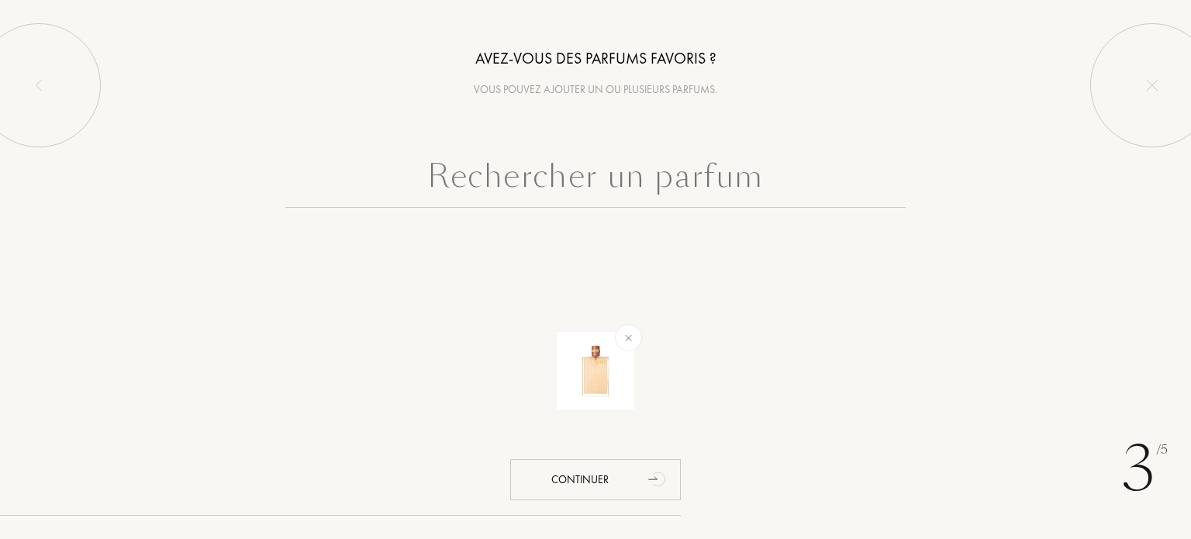
scroll to position [0, 0]
click at [575, 174] on input "text" at bounding box center [595, 180] width 620 height 56
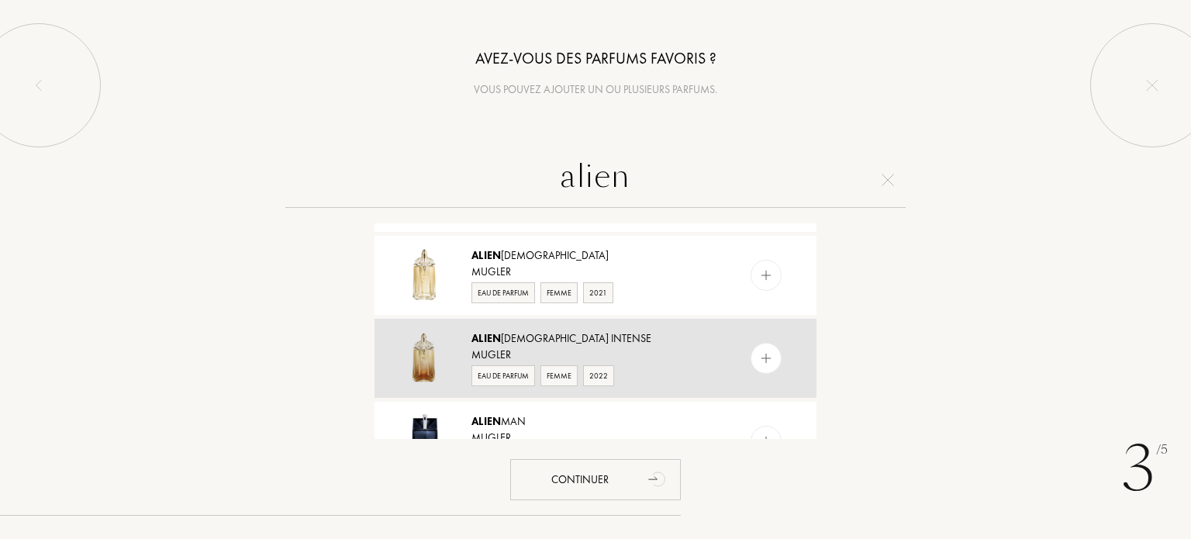
scroll to position [1151, 0]
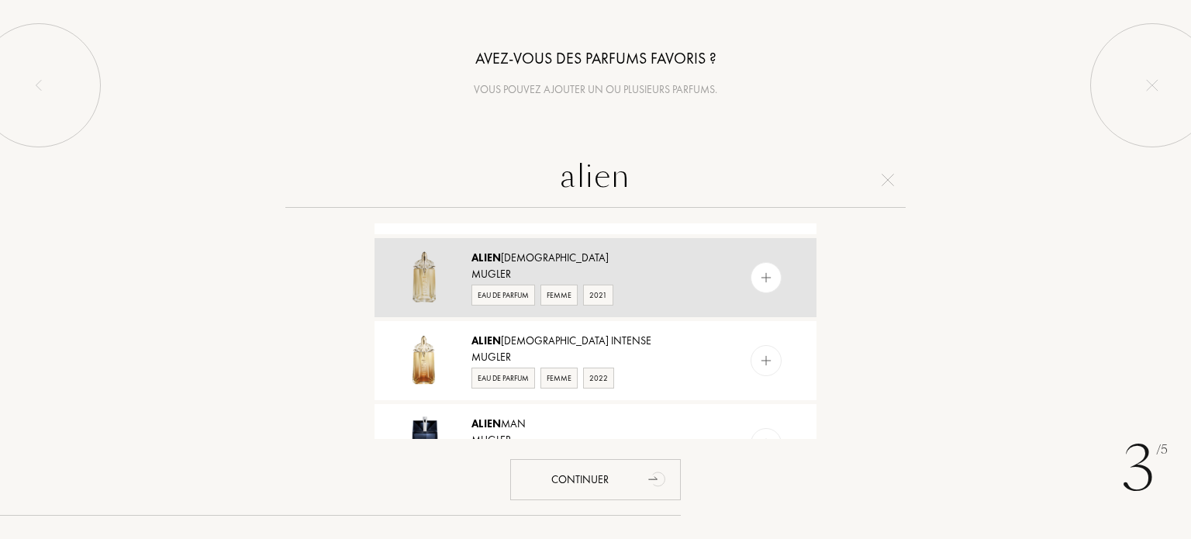
type input "alien"
click at [512, 290] on div "Eau de Parfum" at bounding box center [503, 295] width 64 height 21
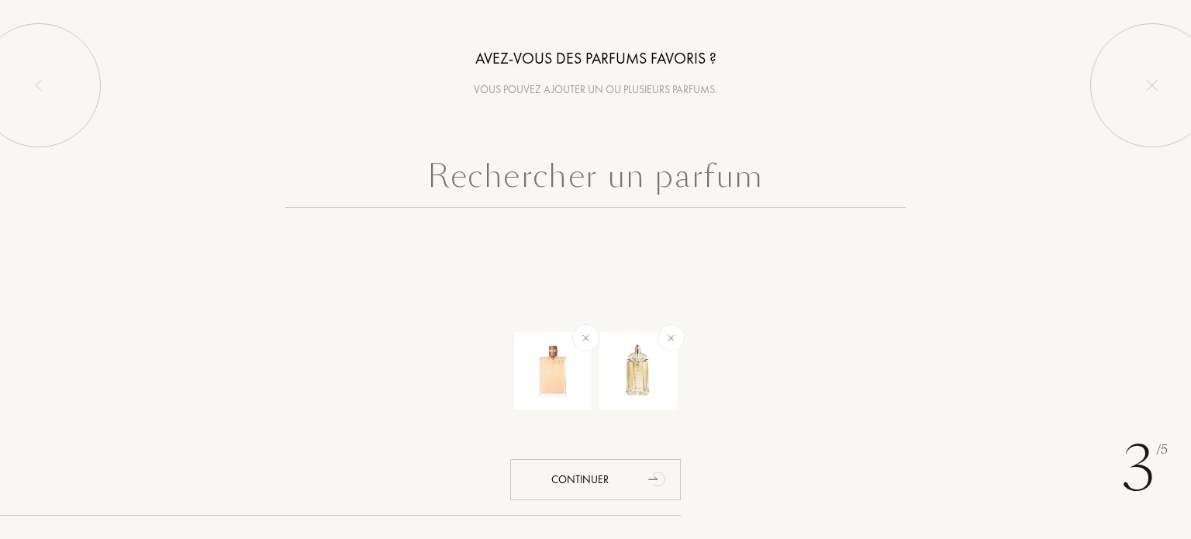
scroll to position [0, 0]
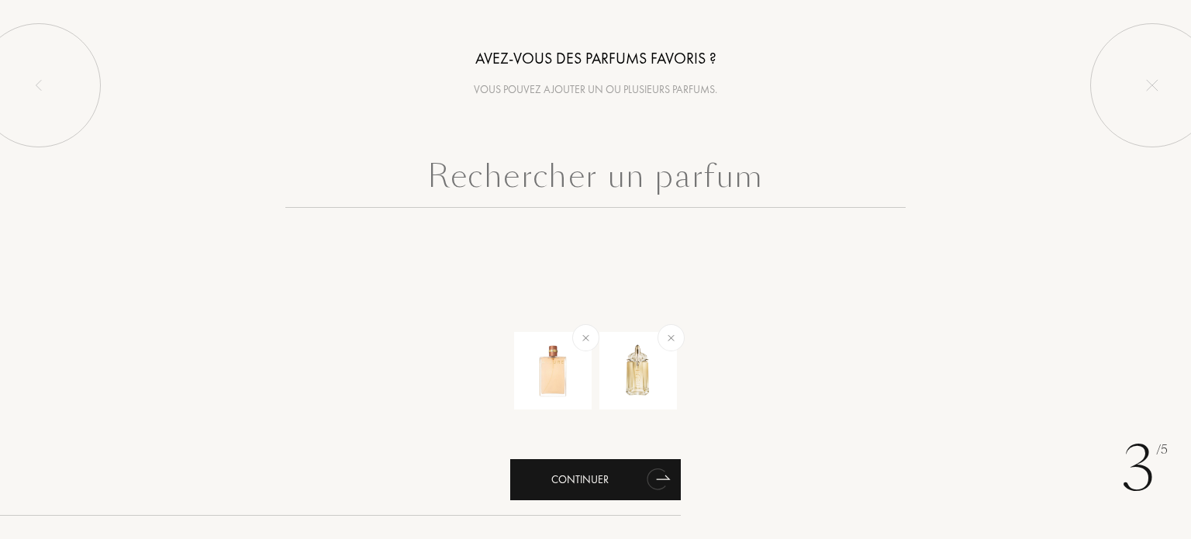
click at [575, 474] on div "Continuer" at bounding box center [595, 479] width 171 height 41
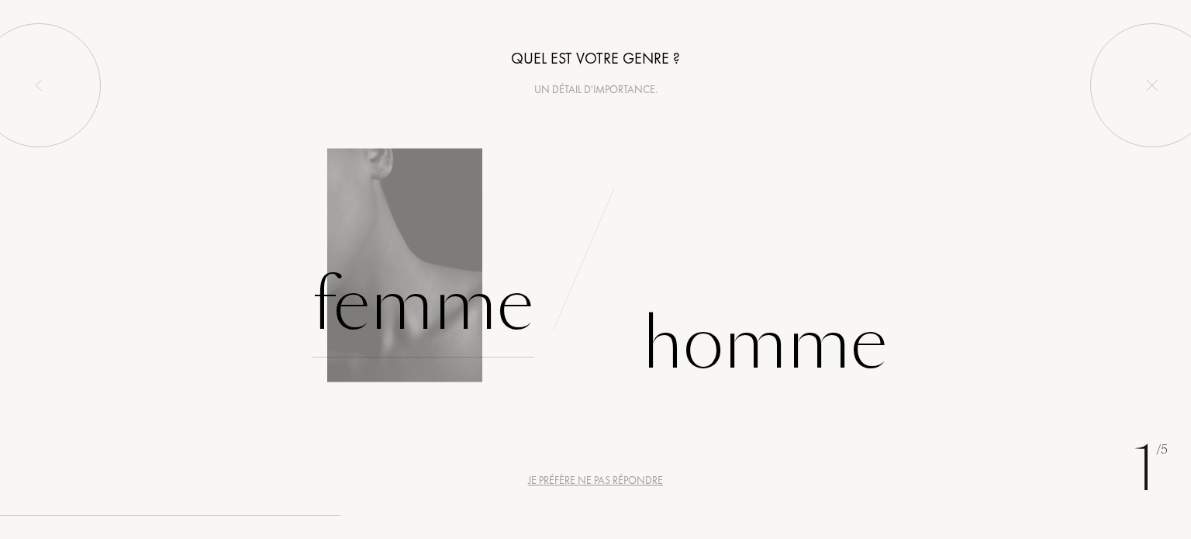
click at [431, 336] on div "Femme" at bounding box center [423, 305] width 222 height 105
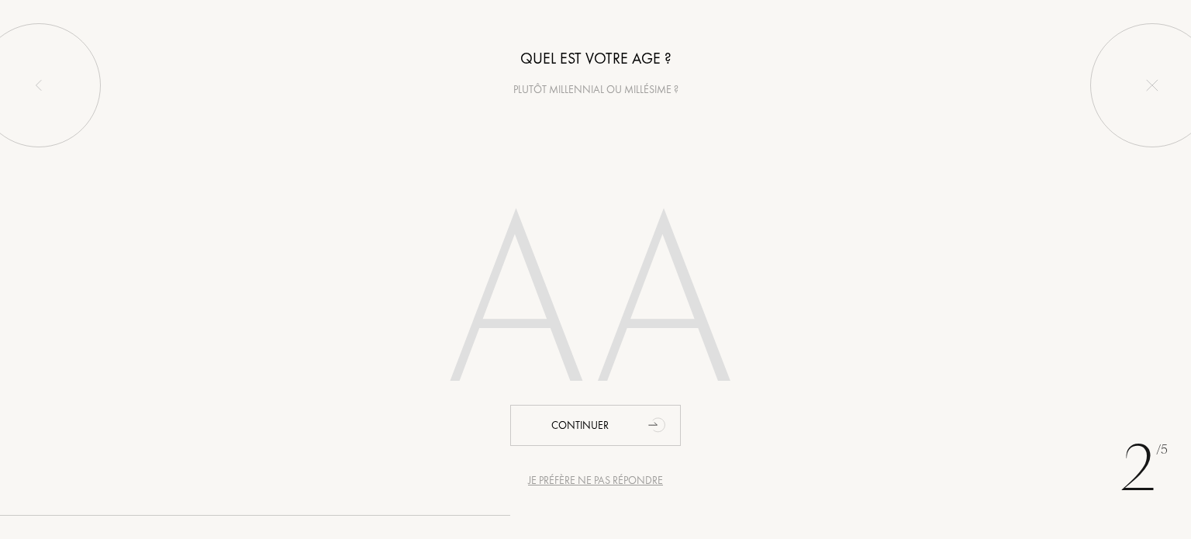
click at [527, 315] on input "number" at bounding box center [595, 309] width 442 height 314
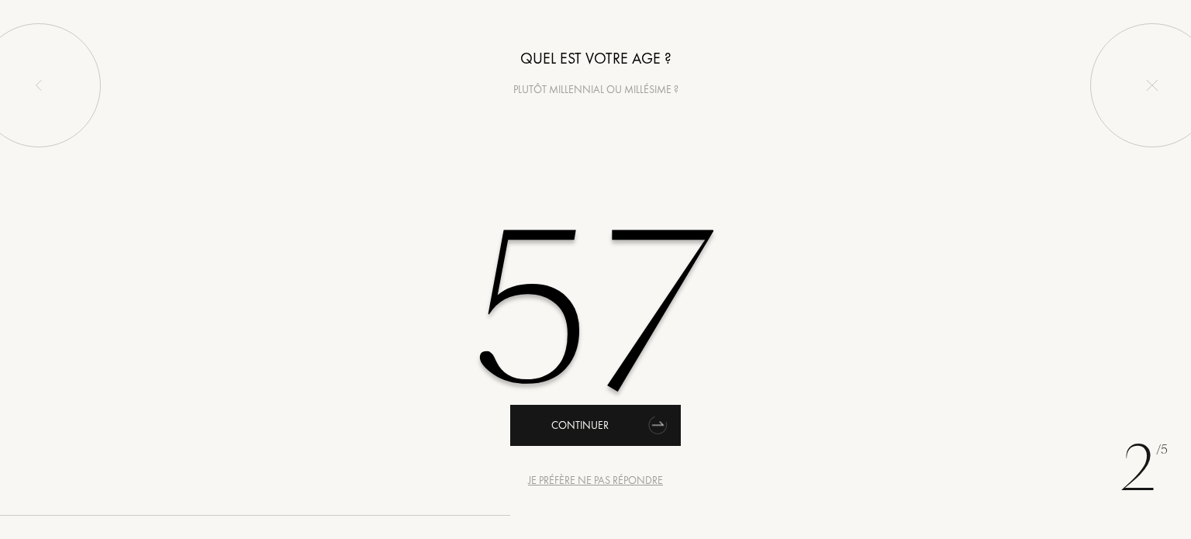
type input "57"
click at [554, 433] on div "Continuer" at bounding box center [595, 425] width 171 height 41
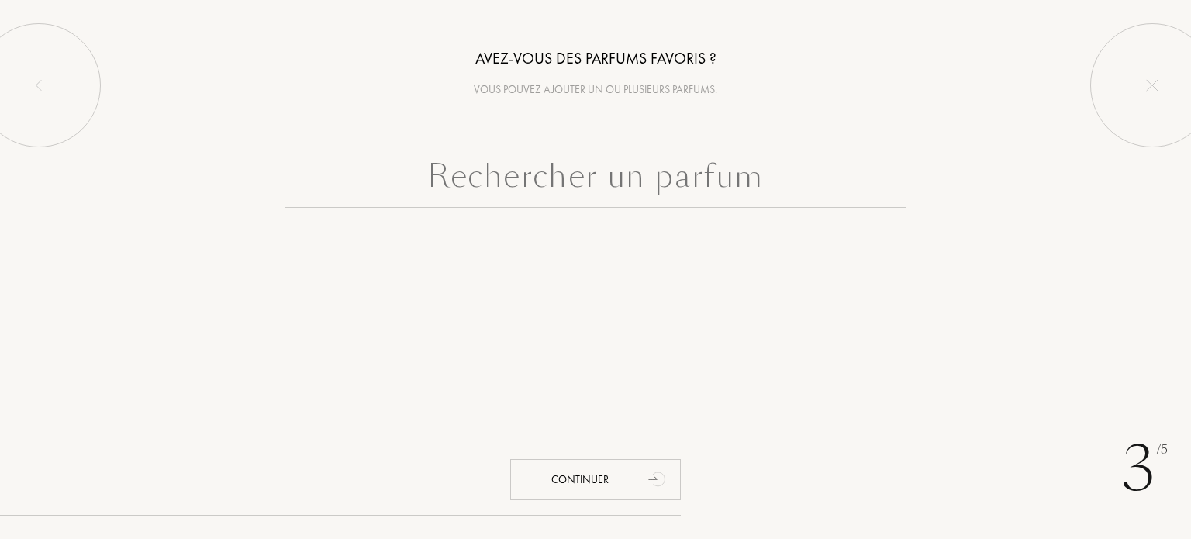
click at [555, 176] on input "text" at bounding box center [595, 180] width 620 height 56
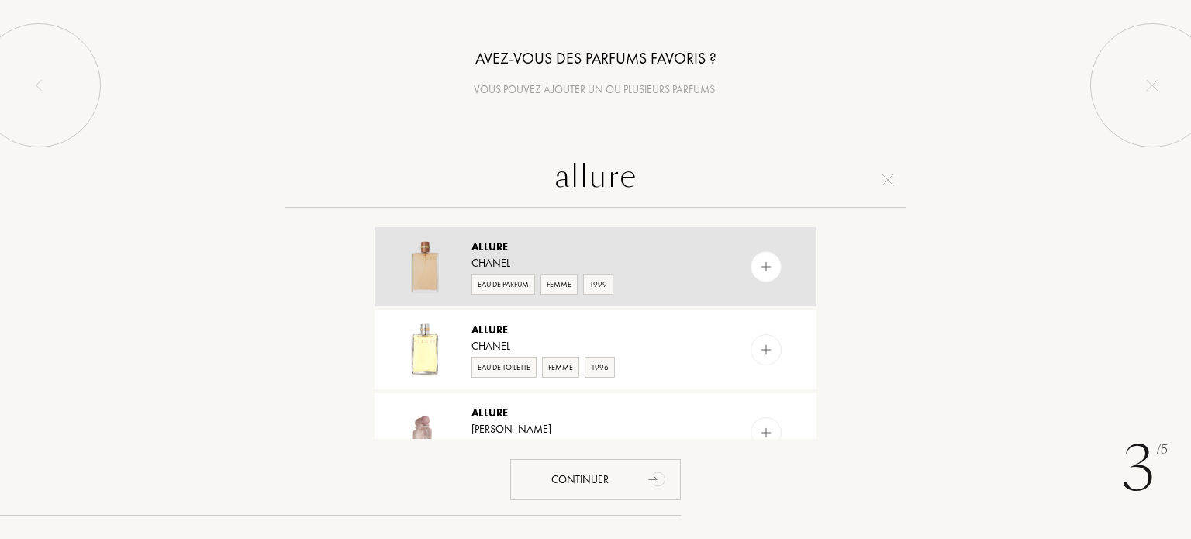
type input "allure"
click at [503, 288] on div "Eau de Parfum" at bounding box center [503, 284] width 64 height 21
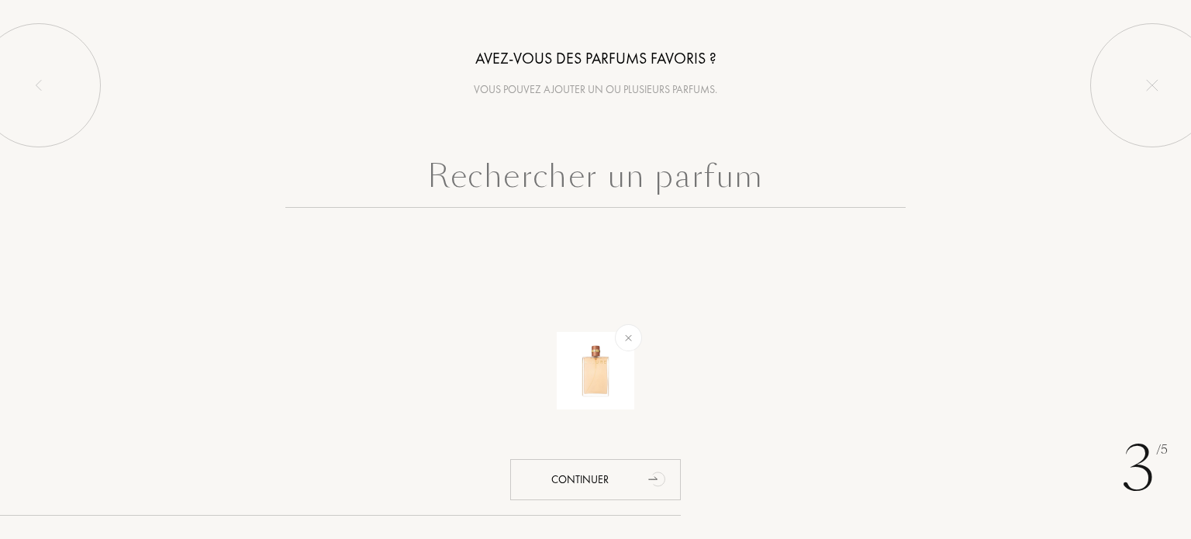
click at [589, 181] on input "text" at bounding box center [595, 180] width 620 height 56
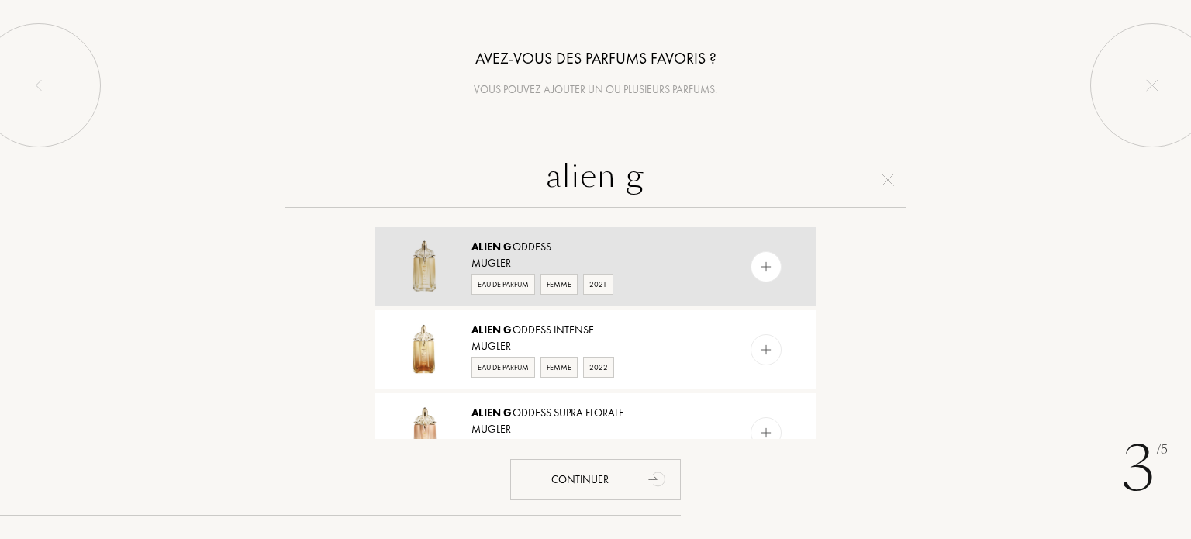
type input "alien g"
click at [511, 281] on div "Eau de Parfum" at bounding box center [503, 284] width 64 height 21
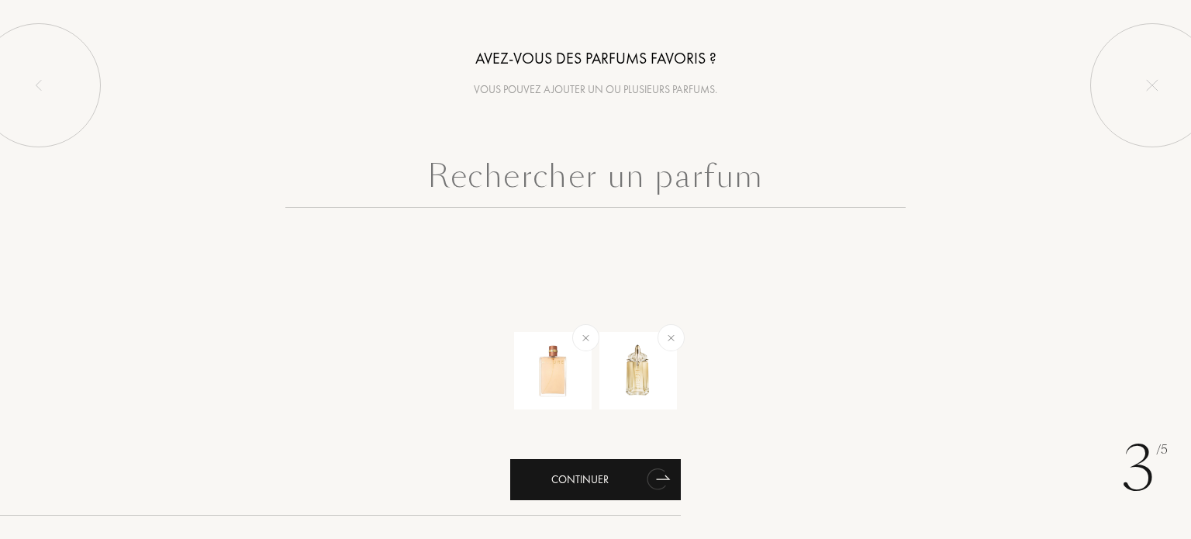
click at [590, 484] on div "Continuer" at bounding box center [595, 479] width 171 height 41
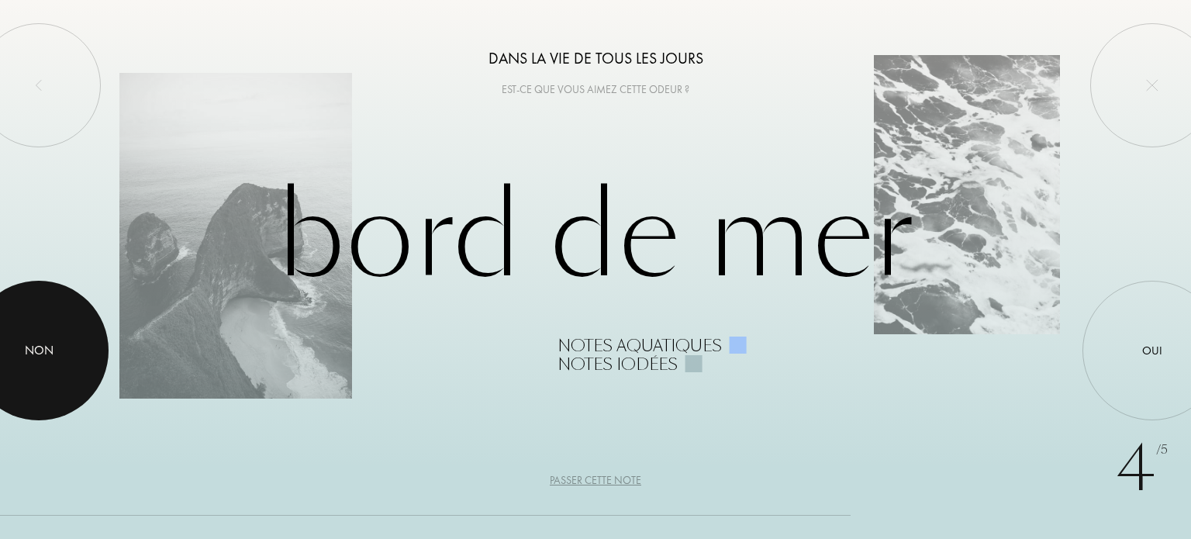
click at [63, 347] on div at bounding box center [39, 351] width 140 height 140
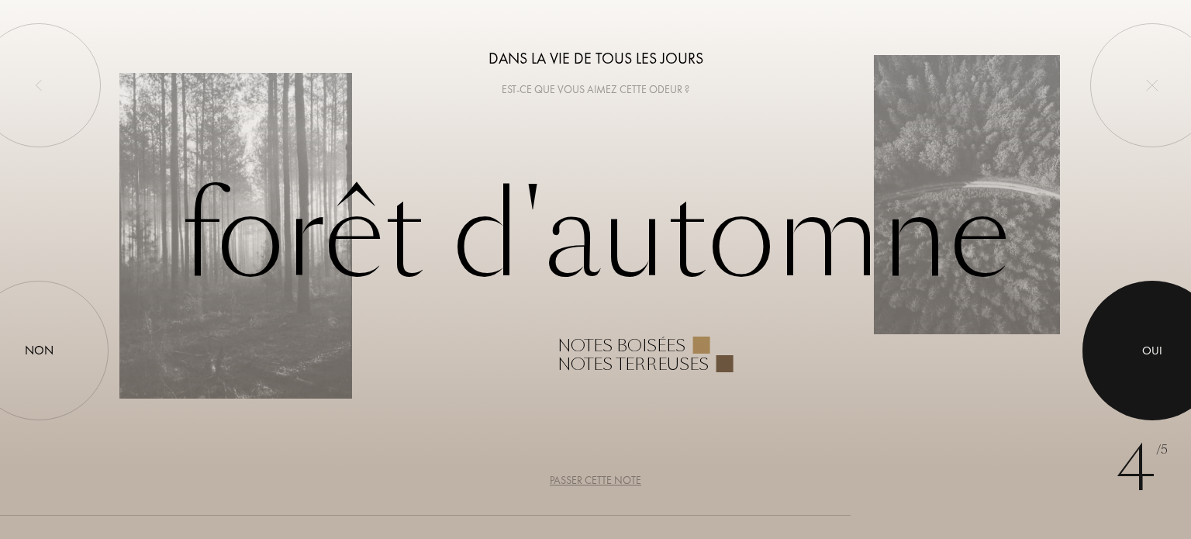
click at [1148, 334] on div at bounding box center [1152, 351] width 140 height 140
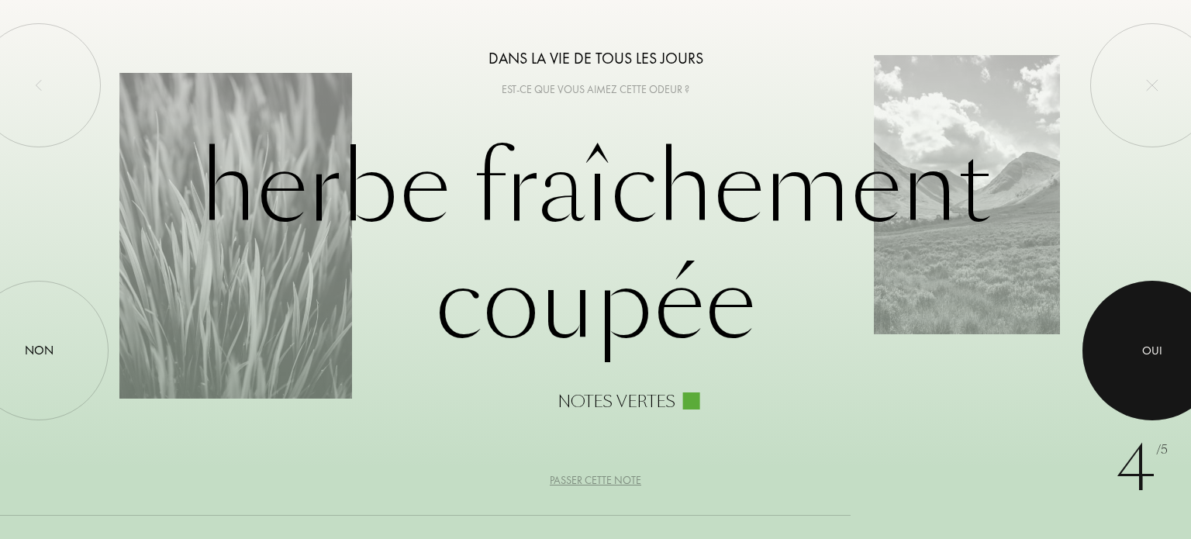
click at [1148, 334] on div at bounding box center [1152, 351] width 140 height 140
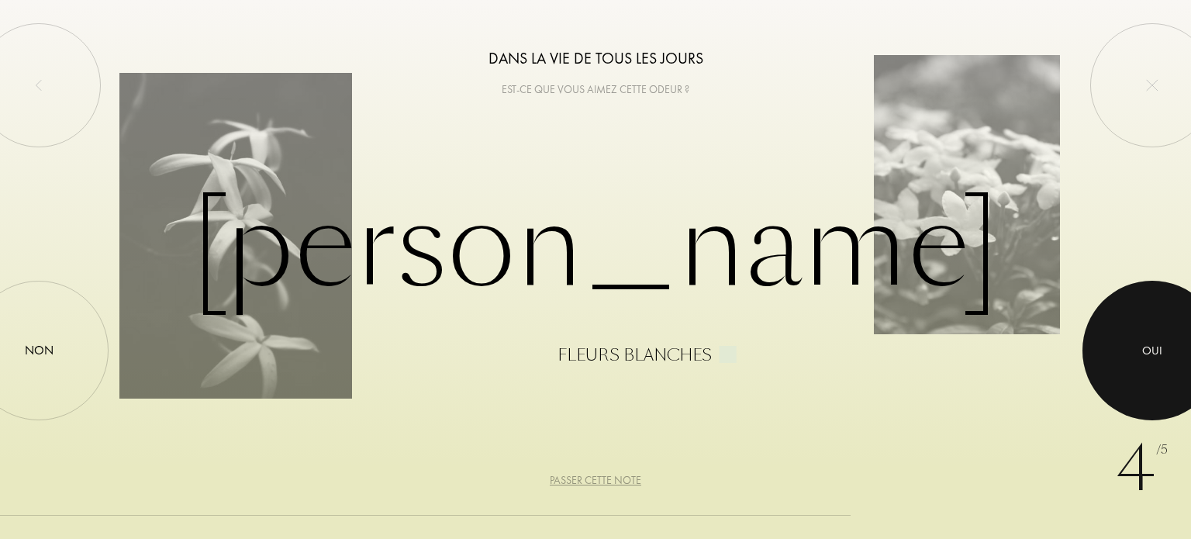
click at [1148, 334] on div at bounding box center [1152, 351] width 140 height 140
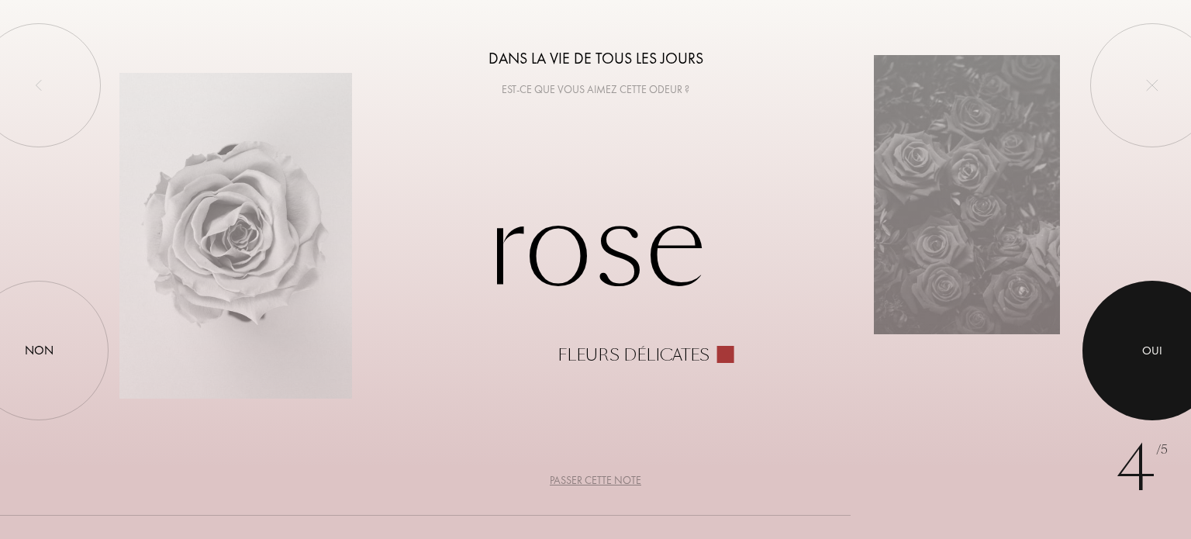
click at [1148, 334] on div at bounding box center [1152, 351] width 140 height 140
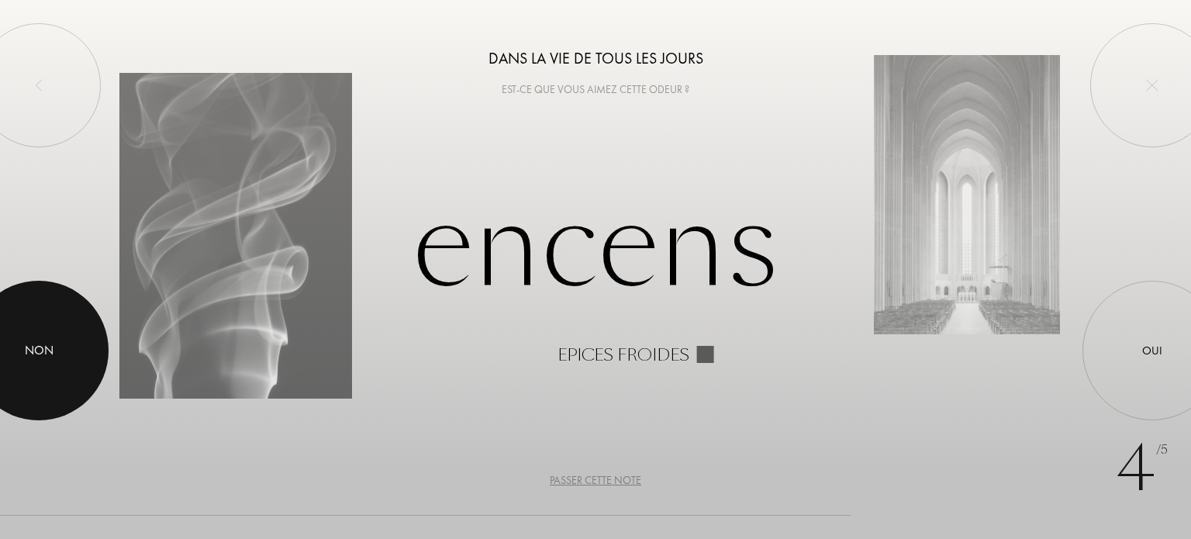
click at [63, 374] on div at bounding box center [39, 351] width 140 height 140
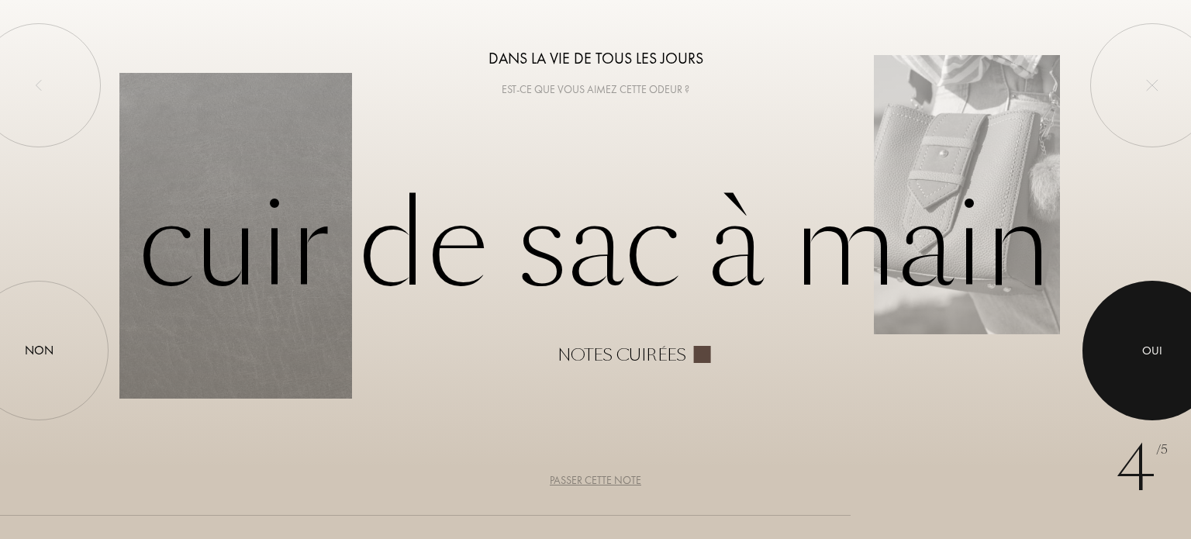
click at [1147, 360] on div at bounding box center [1152, 351] width 140 height 140
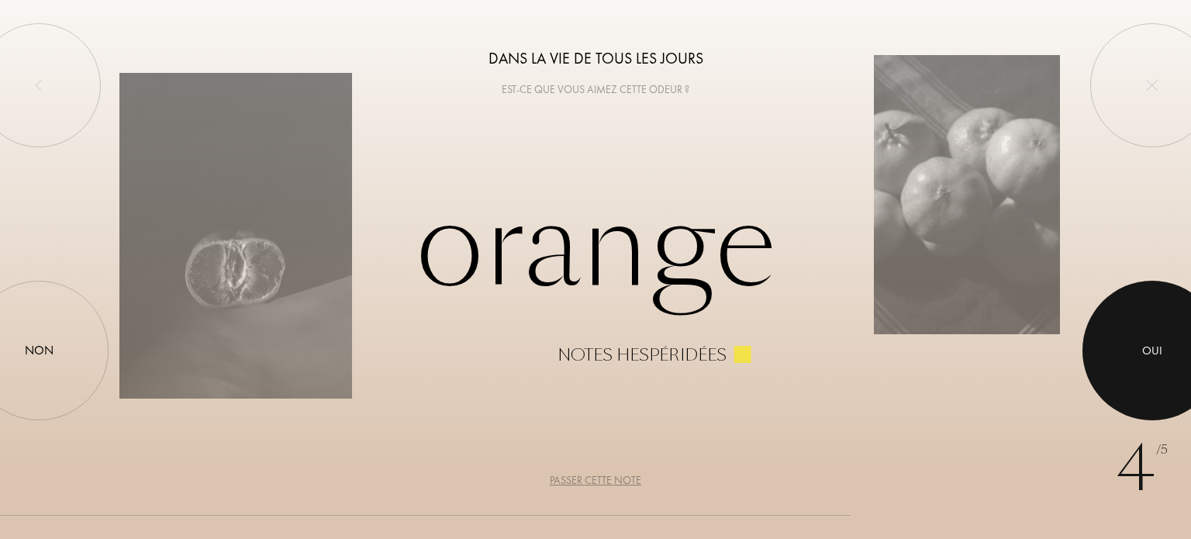
click at [1147, 360] on div at bounding box center [1152, 351] width 140 height 140
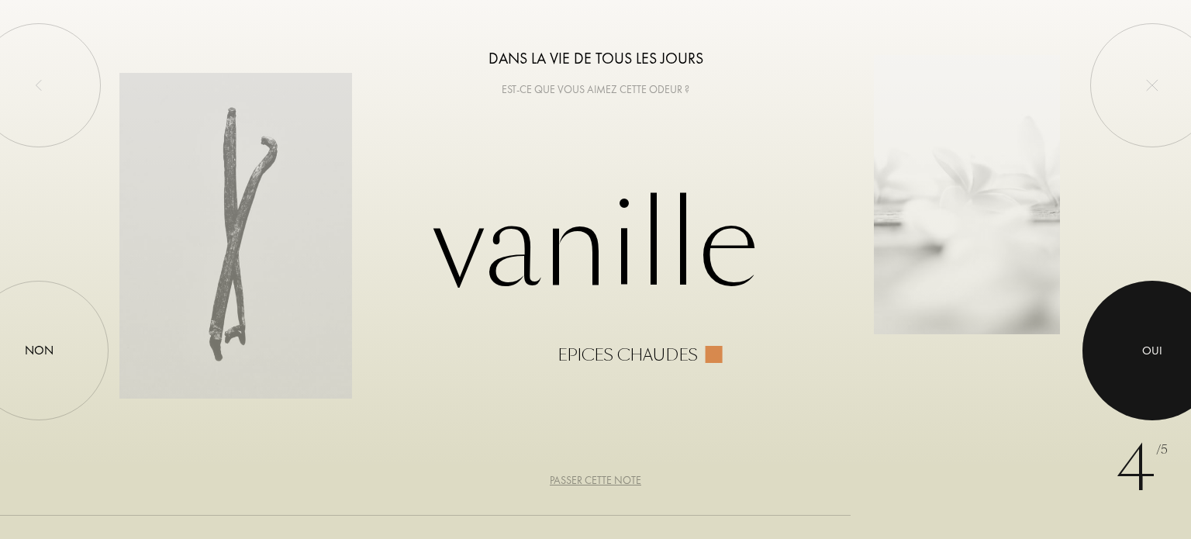
click at [1147, 360] on div at bounding box center [1152, 351] width 140 height 140
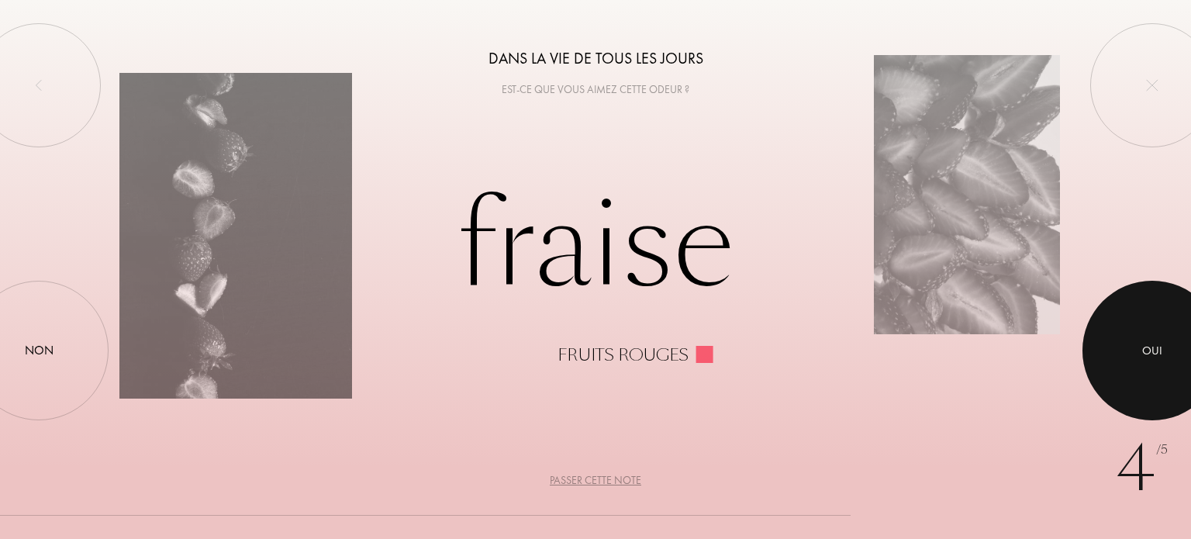
click at [1147, 360] on div at bounding box center [1152, 351] width 140 height 140
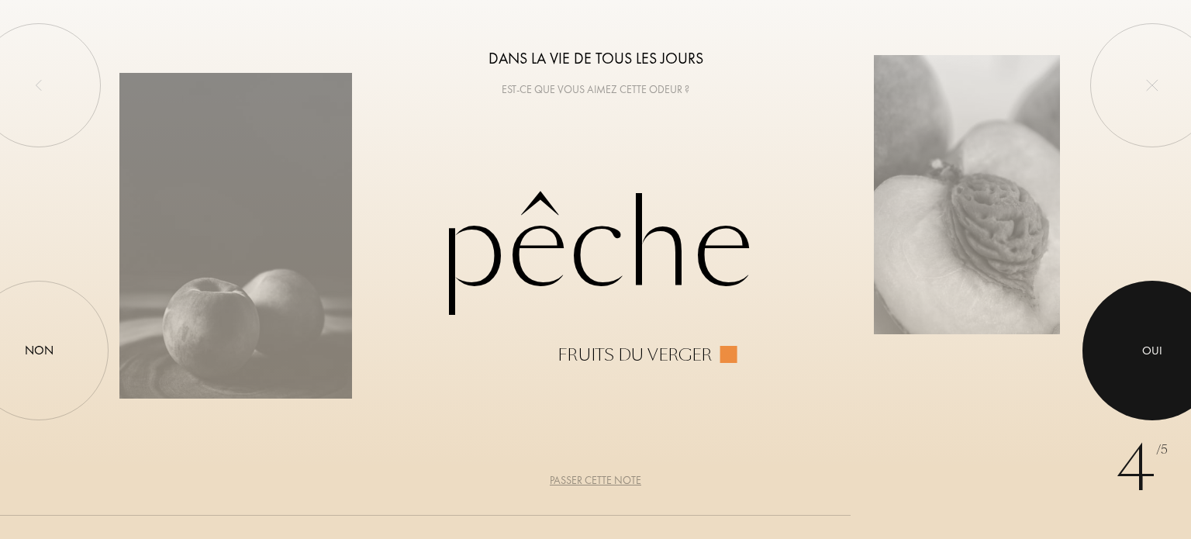
click at [1147, 360] on div at bounding box center [1152, 351] width 140 height 140
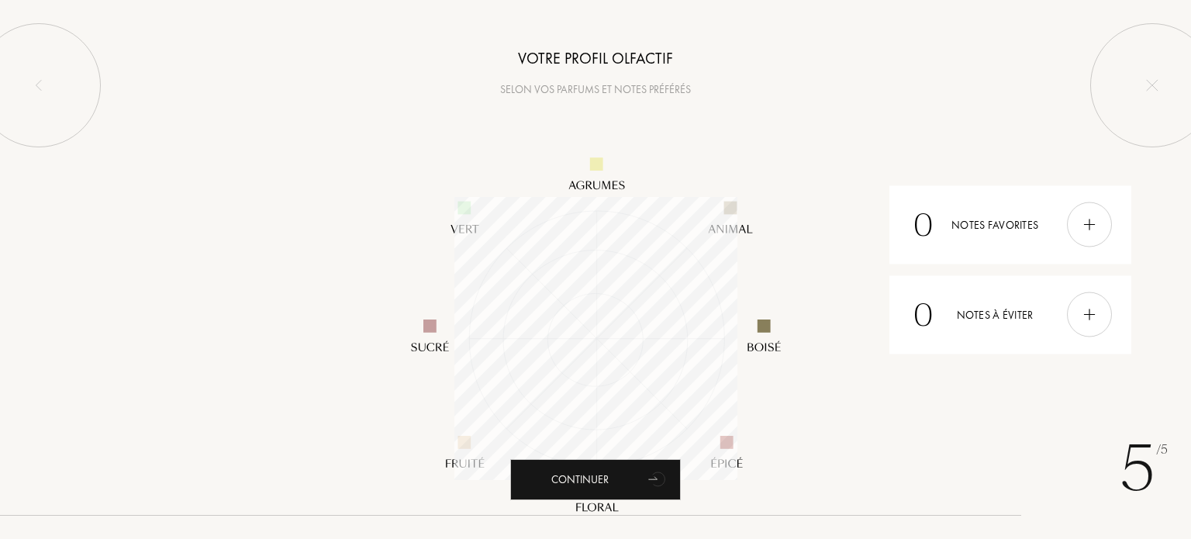
scroll to position [283, 283]
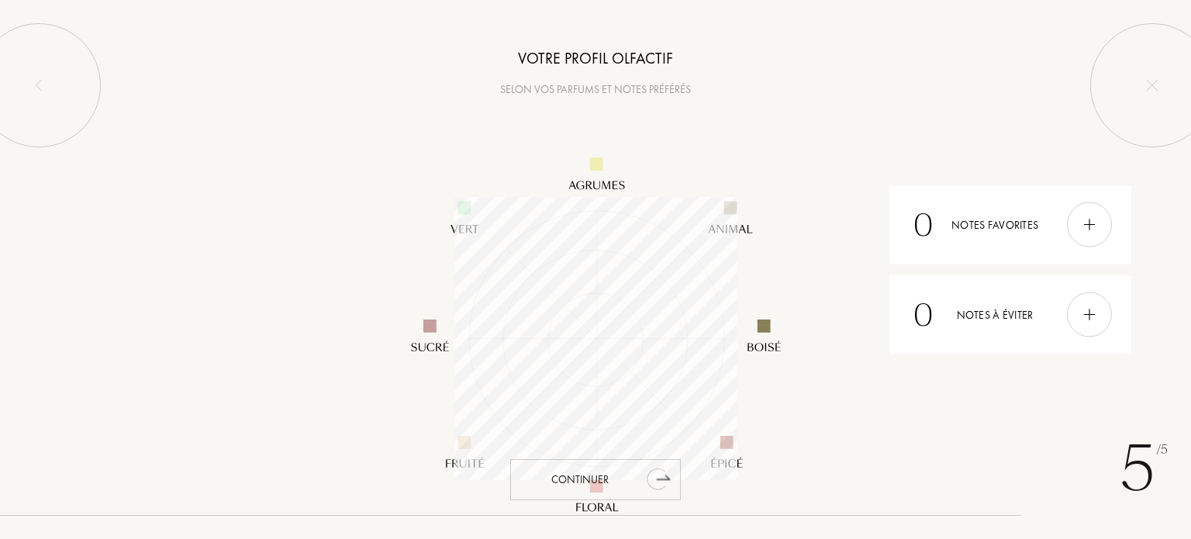
click at [623, 478] on div "Continuer" at bounding box center [595, 479] width 171 height 41
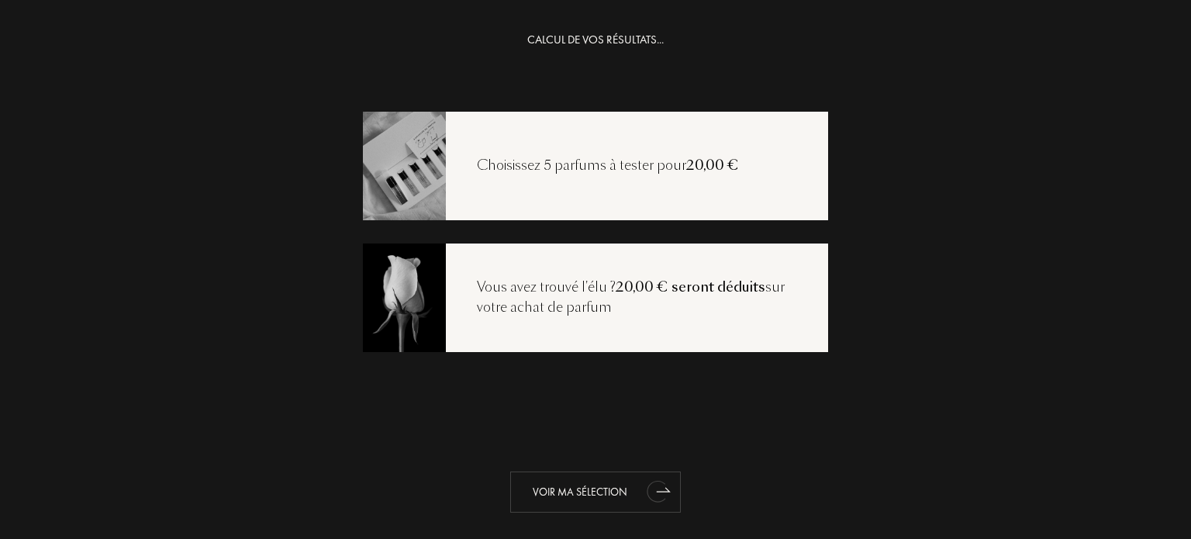
click at [609, 491] on div "Voir ma sélection" at bounding box center [595, 491] width 171 height 41
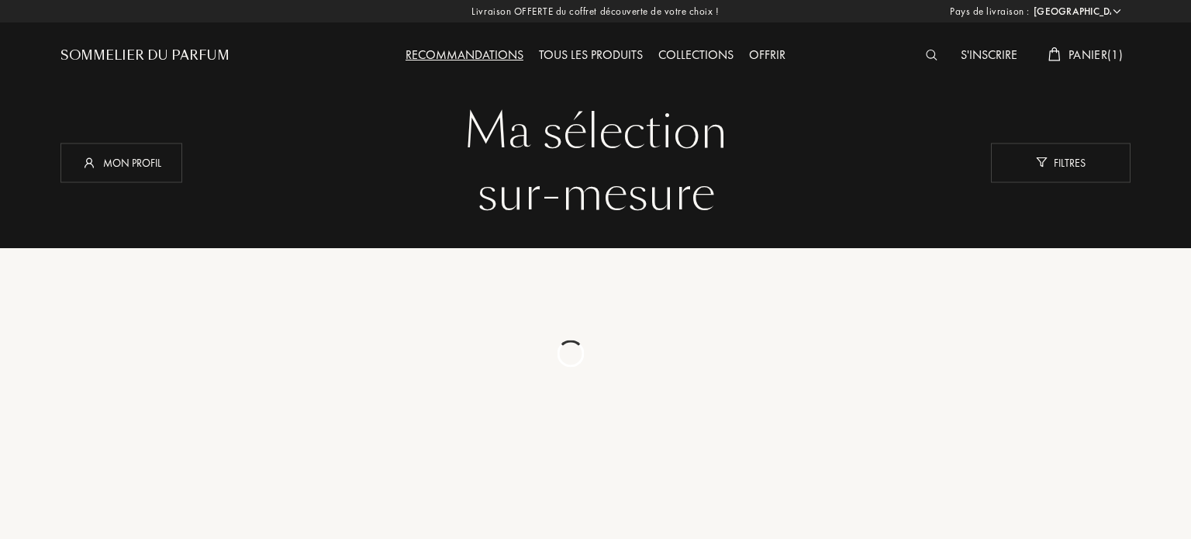
select select "FR"
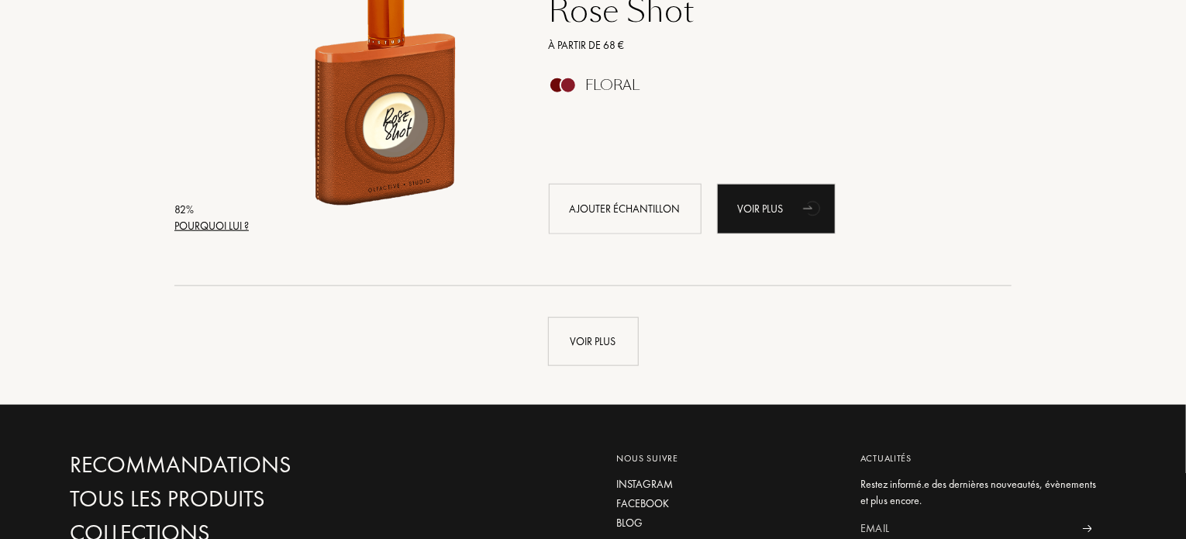
scroll to position [3665, 0]
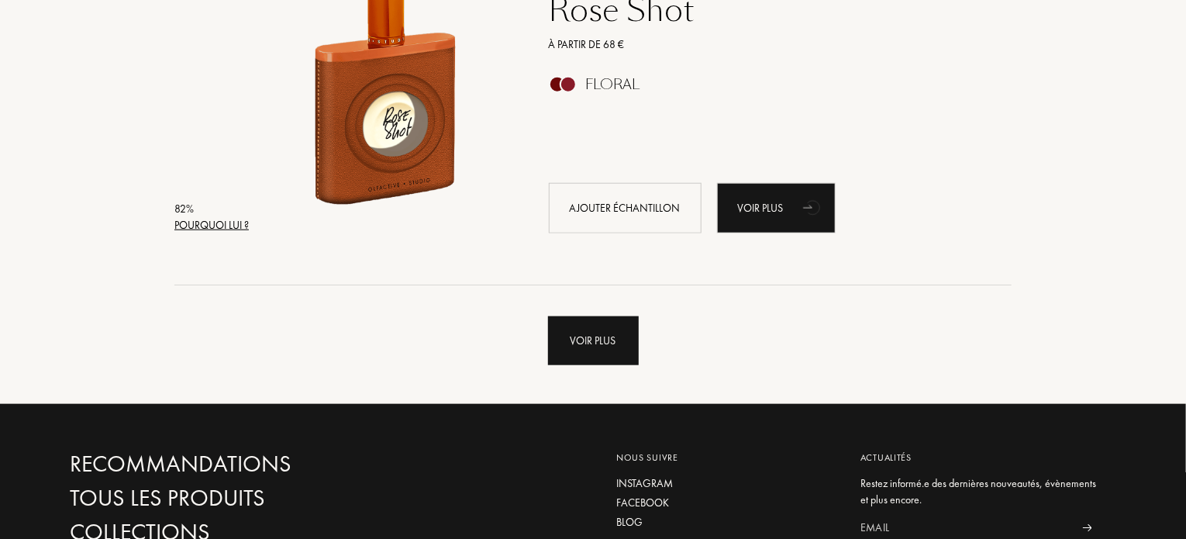
click at [580, 340] on div "Voir plus" at bounding box center [593, 340] width 91 height 49
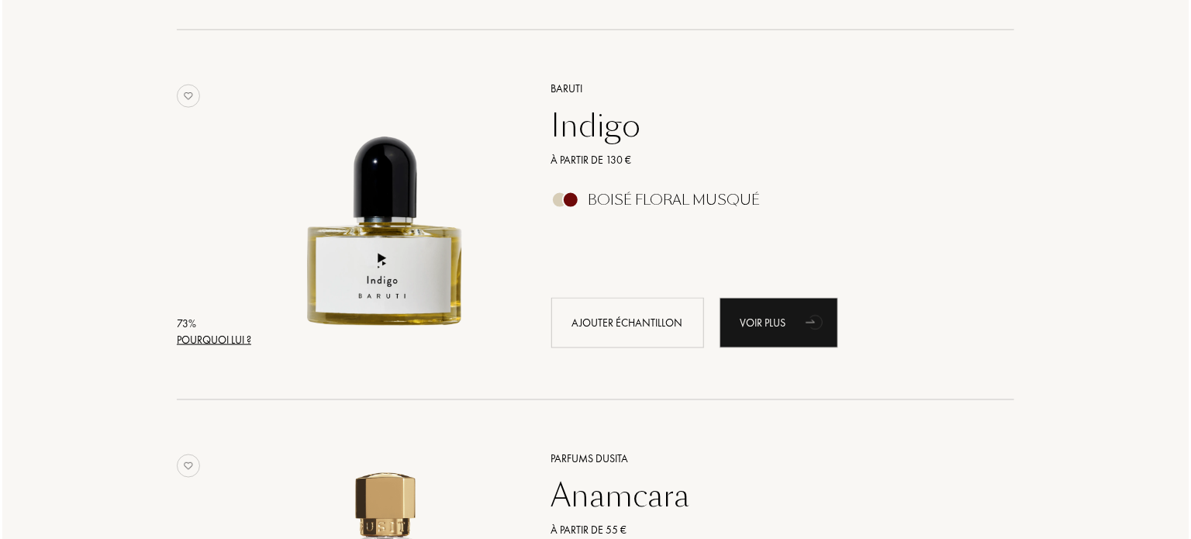
scroll to position [6883, 0]
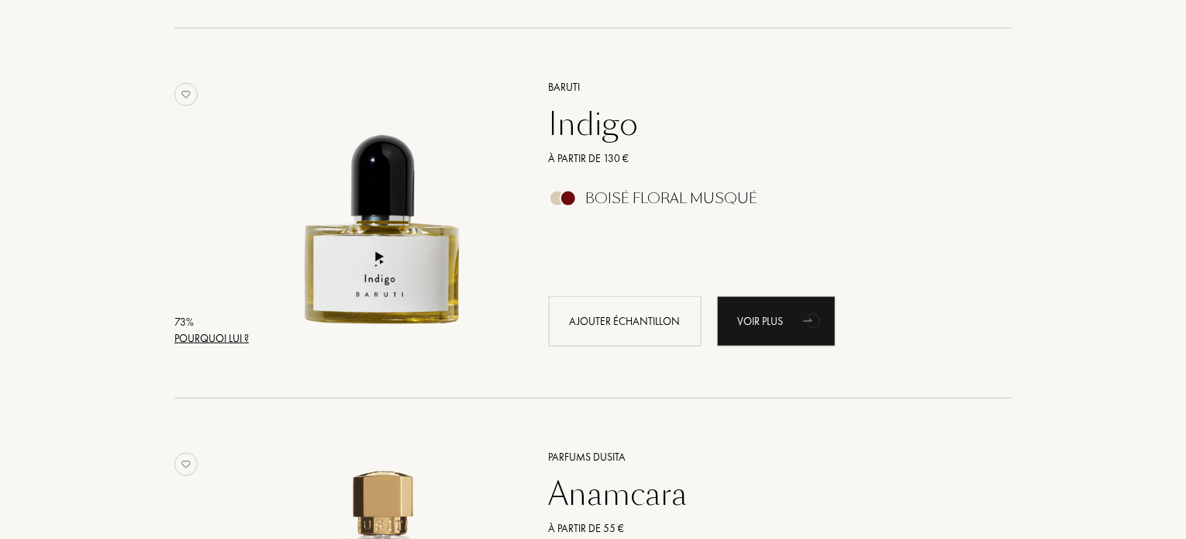
click at [245, 333] on div "Pourquoi lui ?" at bounding box center [211, 338] width 74 height 16
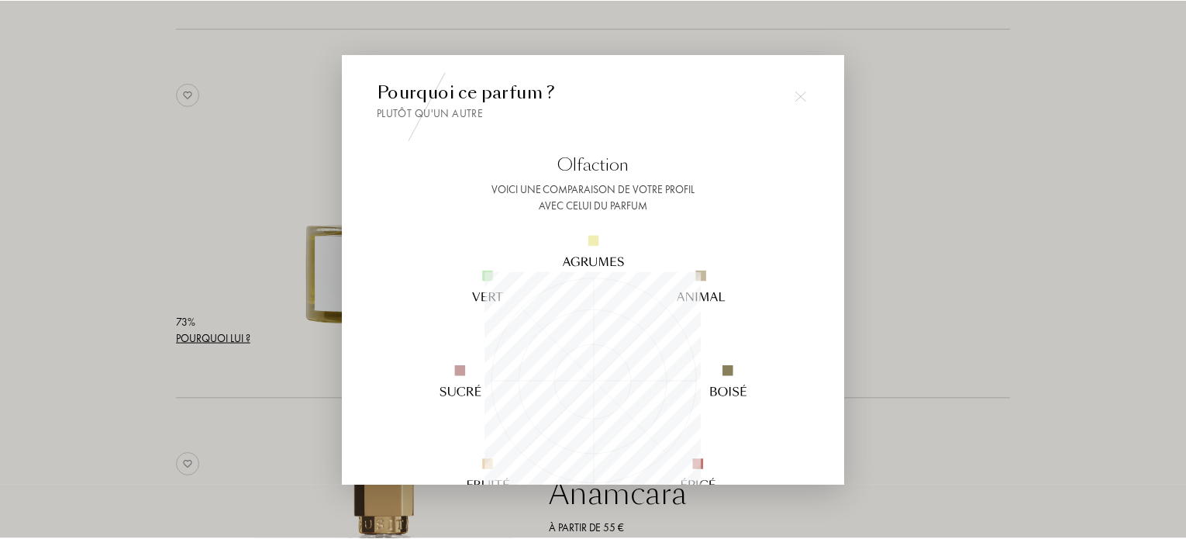
scroll to position [217, 217]
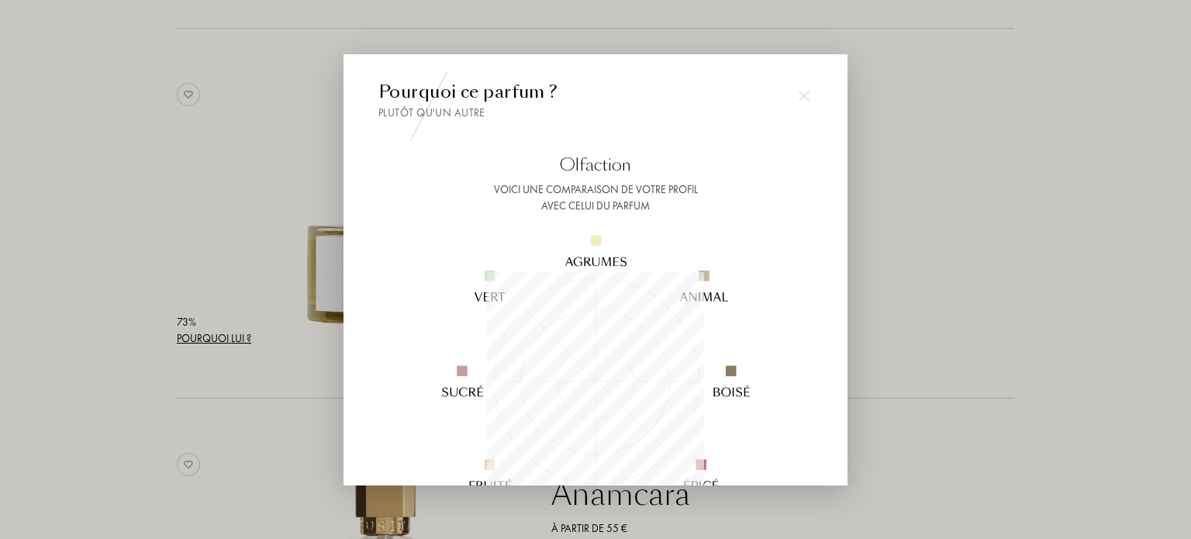
click at [245, 333] on div at bounding box center [595, 269] width 1191 height 539
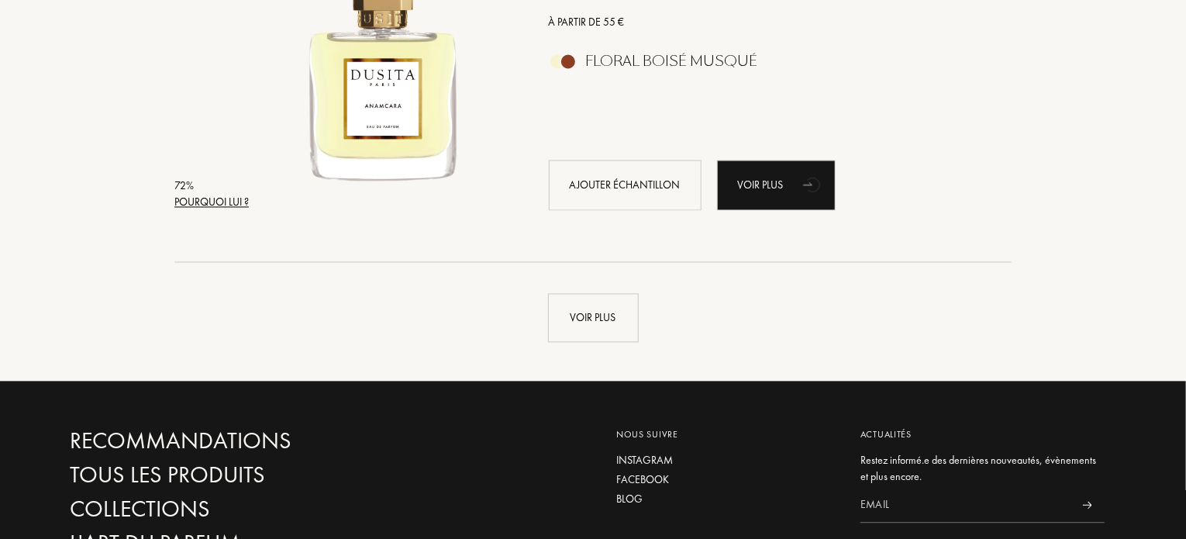
scroll to position [7387, 0]
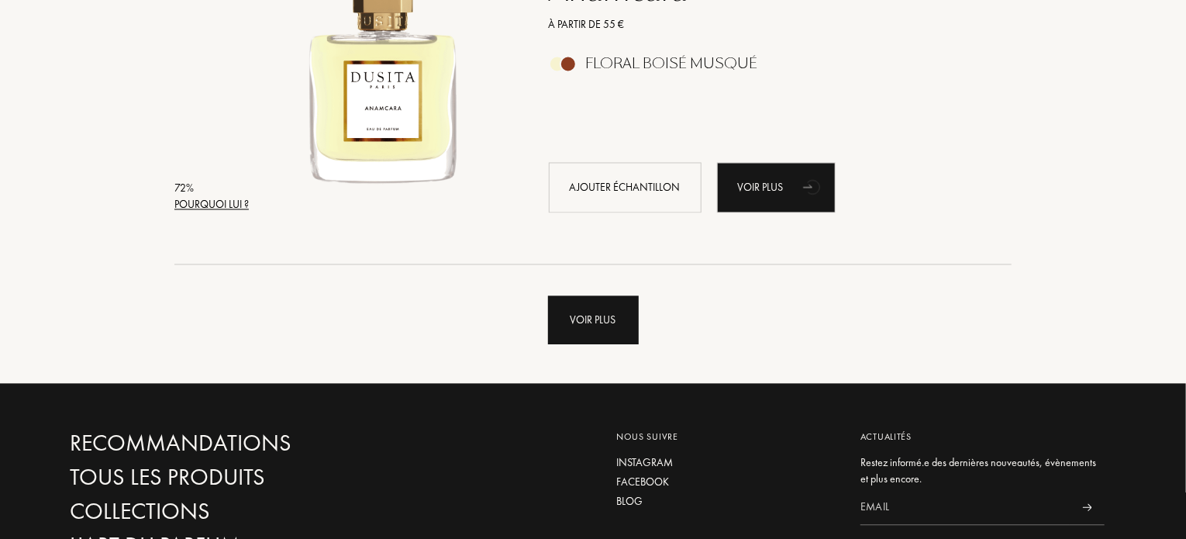
click at [619, 323] on div "Voir plus" at bounding box center [593, 320] width 91 height 49
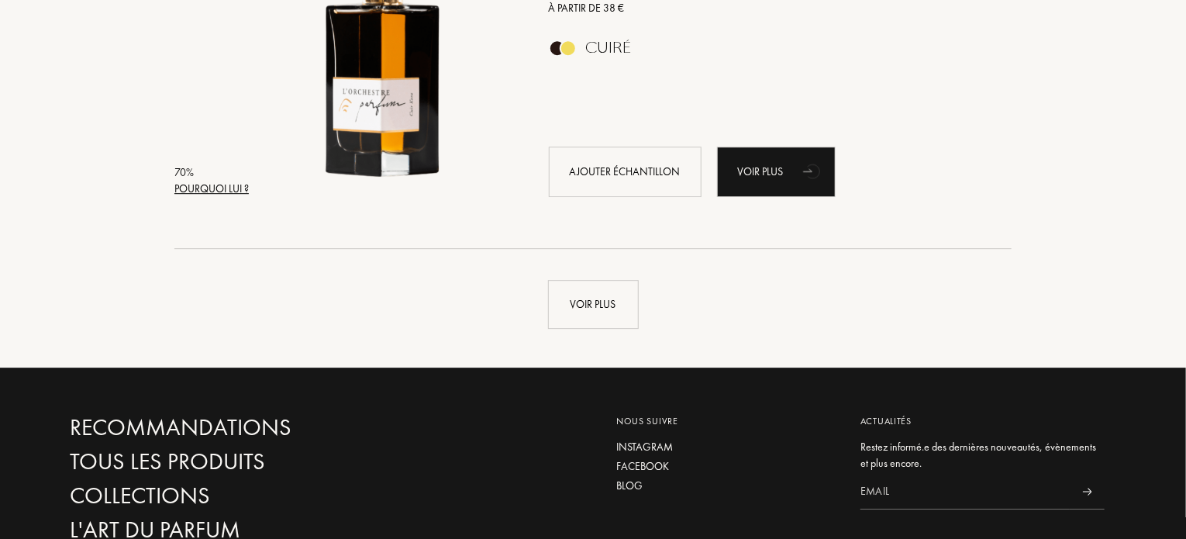
scroll to position [11098, 0]
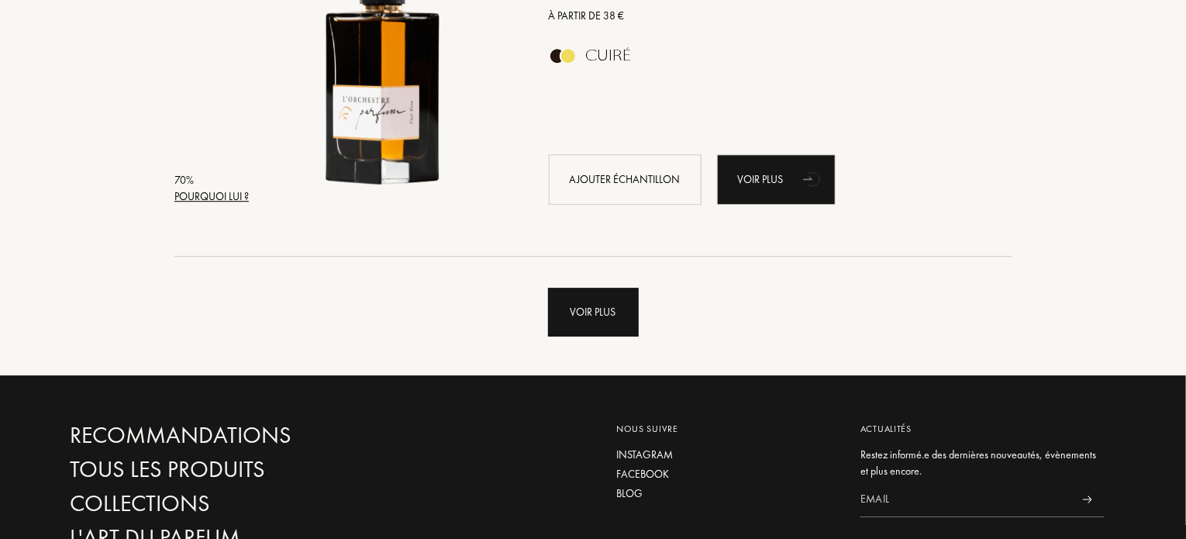
click at [601, 306] on div "Voir plus" at bounding box center [593, 312] width 91 height 49
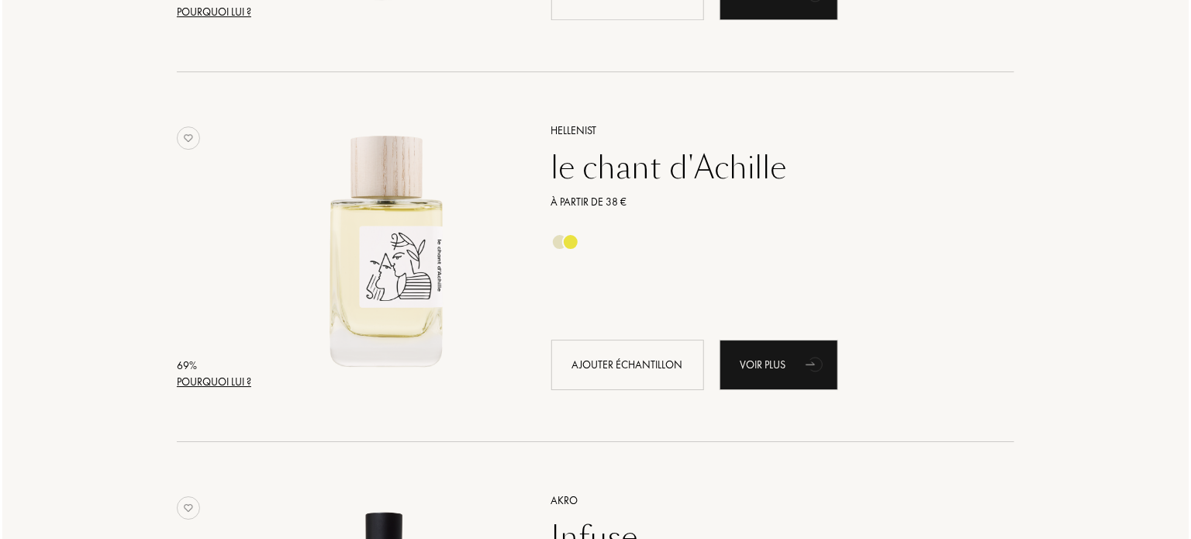
scroll to position [11282, 0]
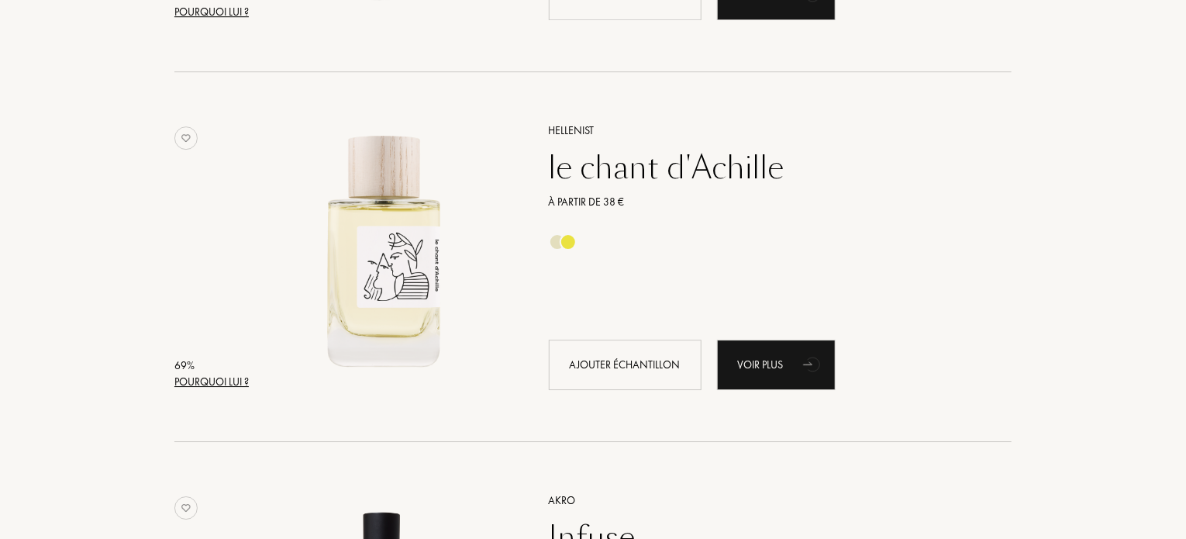
click at [242, 379] on div "Pourquoi lui ?" at bounding box center [211, 382] width 74 height 16
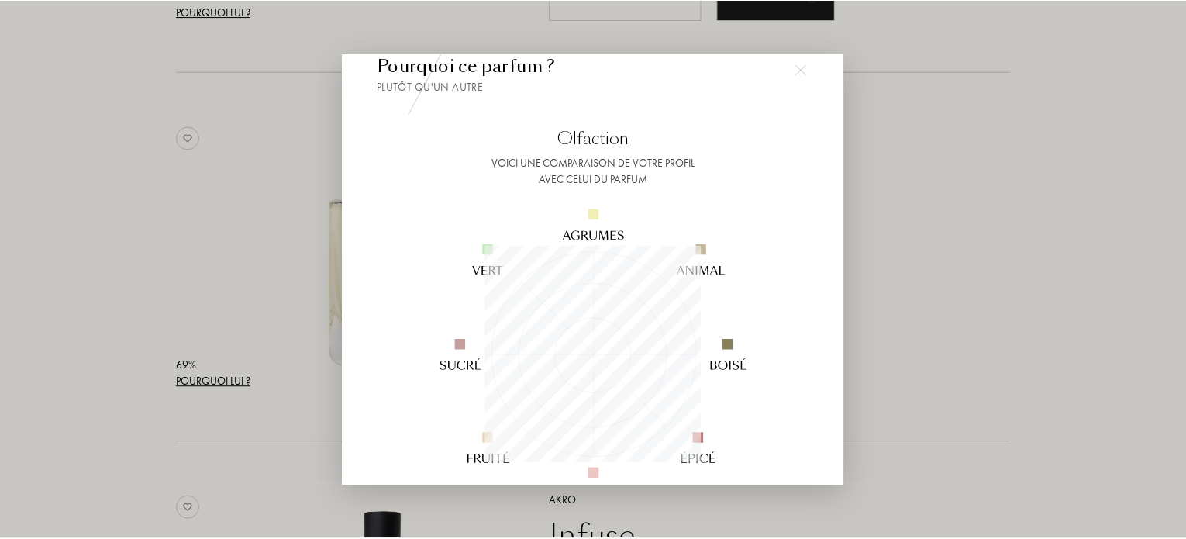
scroll to position [0, 0]
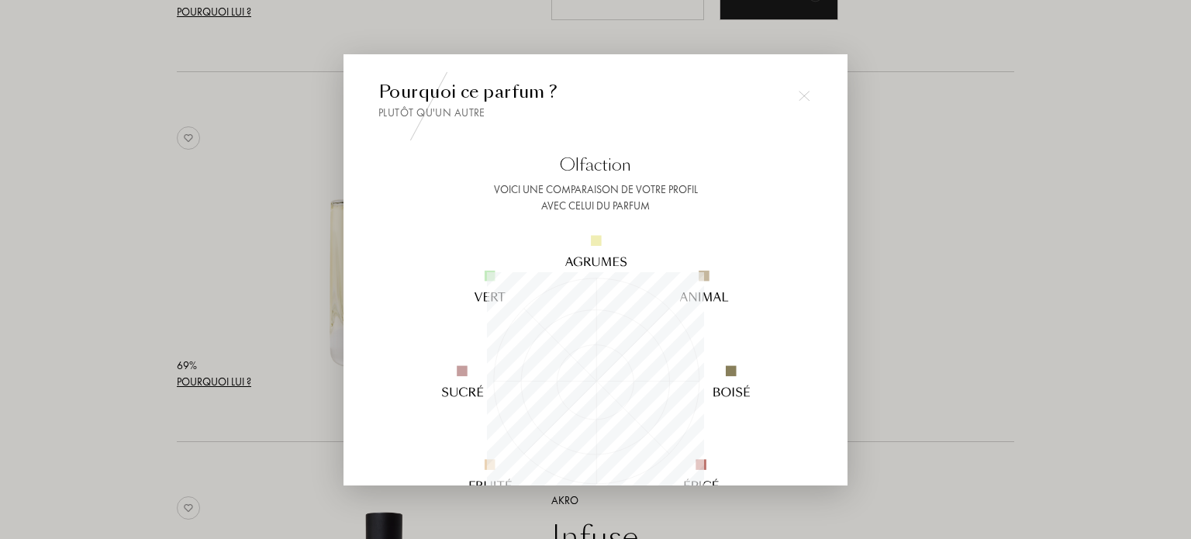
click at [806, 89] on div at bounding box center [803, 96] width 31 height 31
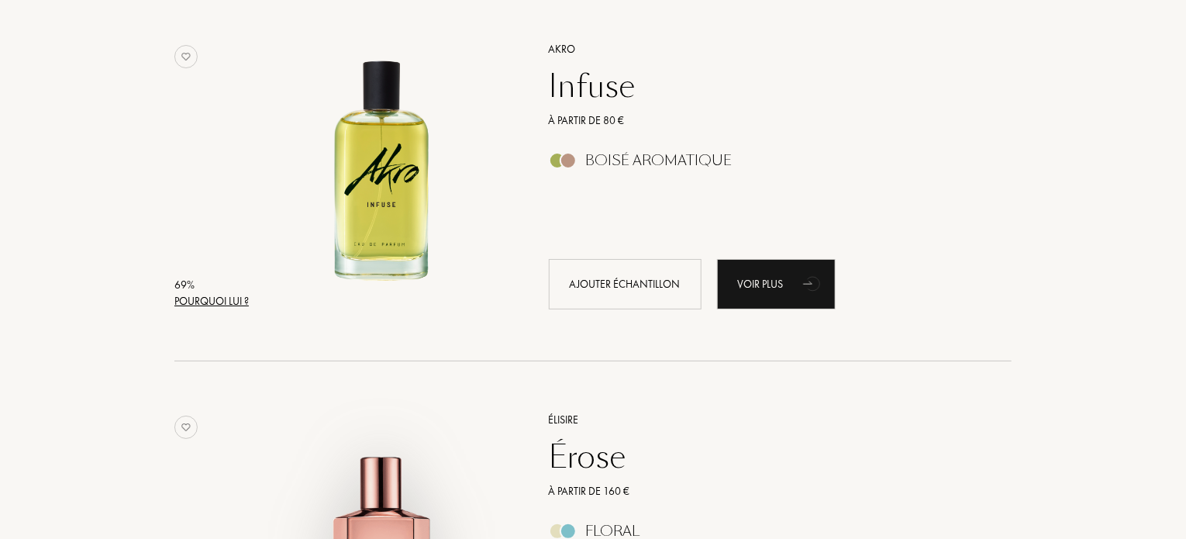
scroll to position [11732, 0]
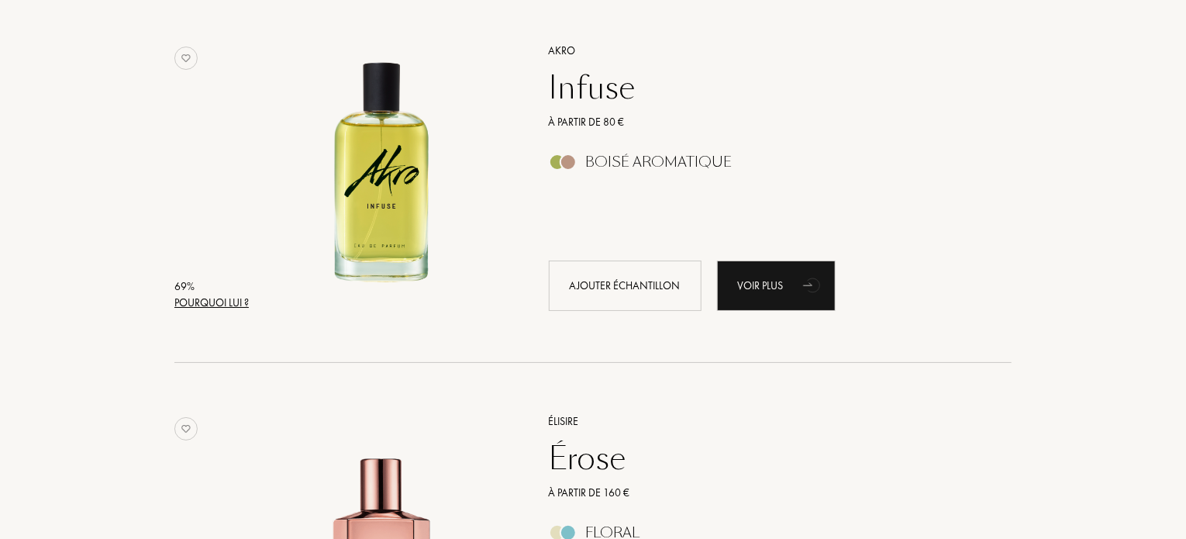
click at [608, 88] on div "Infuse" at bounding box center [763, 87] width 452 height 37
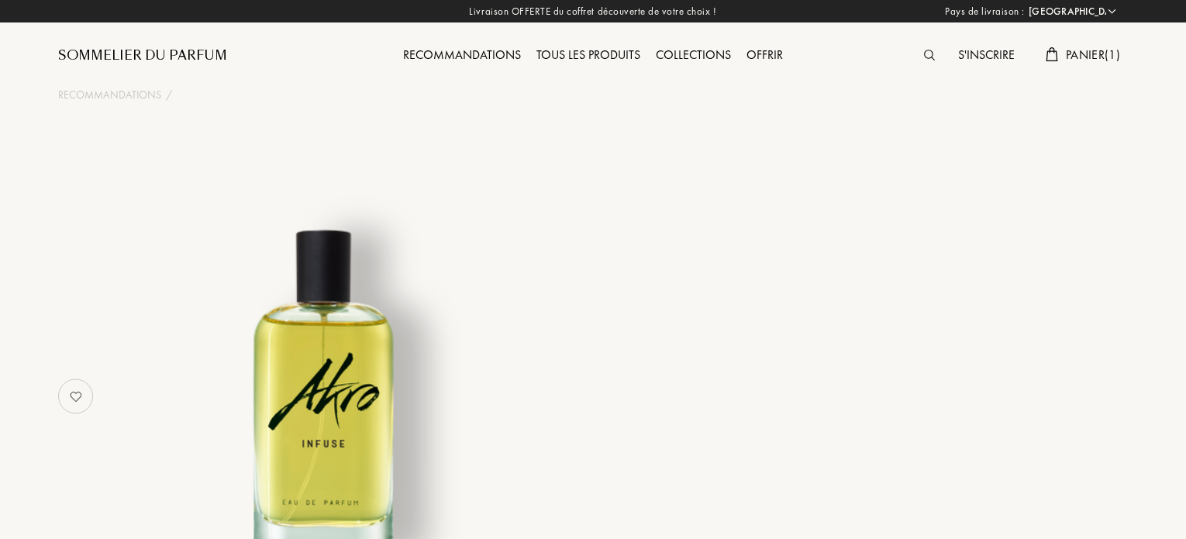
select select "FR"
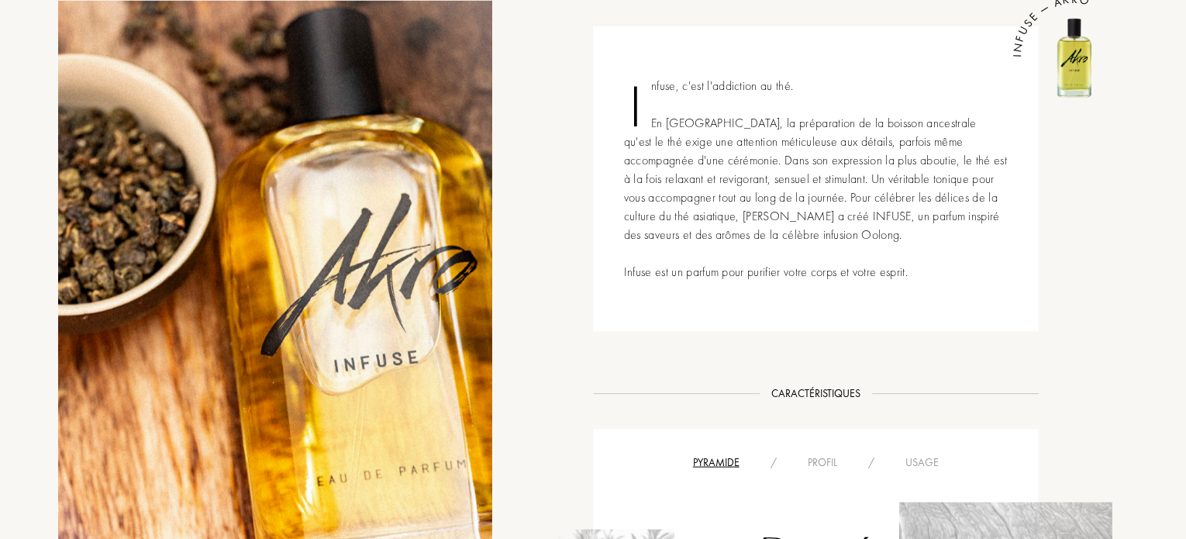
scroll to position [60, 0]
